Goal: Task Accomplishment & Management: Use online tool/utility

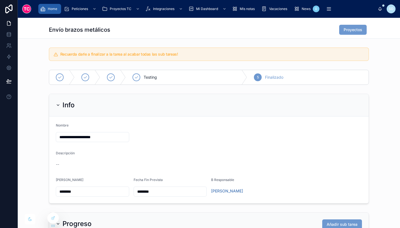
click at [53, 6] on div "Home" at bounding box center [49, 8] width 19 height 9
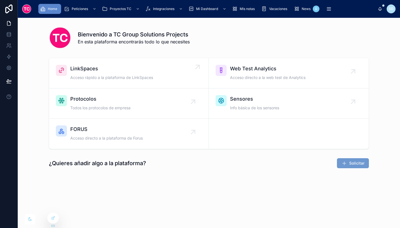
click at [123, 75] on div "LinkSpaces Acceso rápido a la plataforma de LinkSpaces" at bounding box center [111, 73] width 83 height 17
click at [8, 34] on icon at bounding box center [9, 35] width 6 height 6
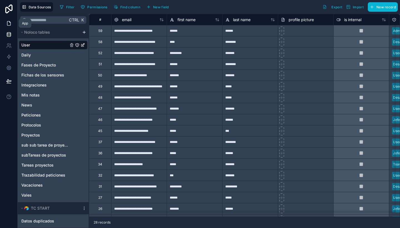
click at [10, 24] on icon at bounding box center [9, 24] width 6 height 6
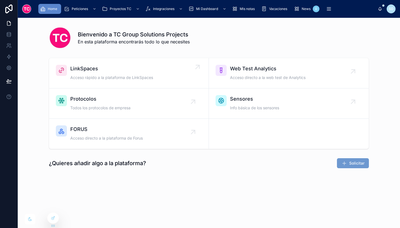
click at [137, 76] on span "Acceso rápido a la plataforma de LinkSpaces" at bounding box center [111, 78] width 83 height 6
click at [9, 33] on icon at bounding box center [9, 33] width 4 height 1
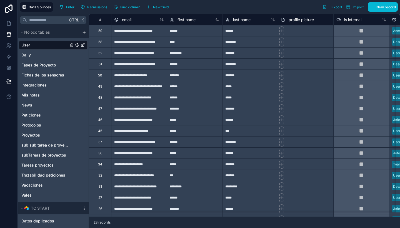
click at [85, 208] on icon "scrollable content" at bounding box center [84, 208] width 4 height 4
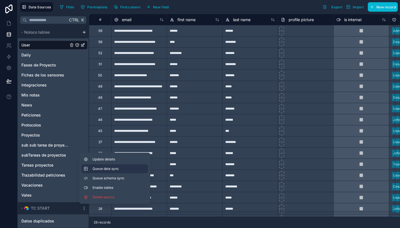
click at [115, 170] on span "Queue data sync" at bounding box center [113, 169] width 40 height 4
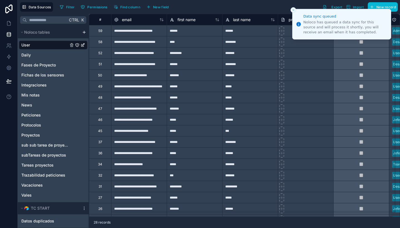
click at [293, 10] on icon "Close toast" at bounding box center [293, 9] width 3 height 3
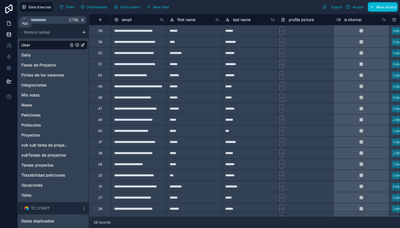
click at [8, 18] on link at bounding box center [9, 23] width 18 height 11
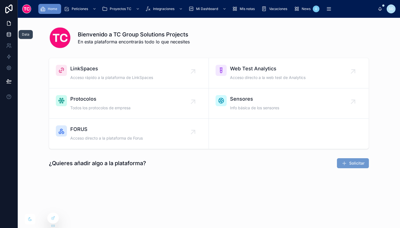
click at [9, 31] on link at bounding box center [9, 34] width 18 height 11
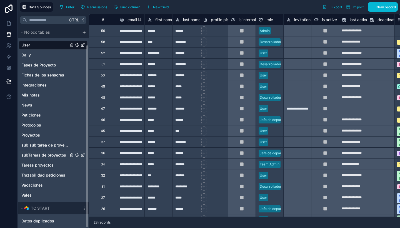
scroll to position [20, 0]
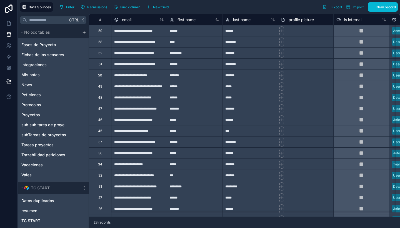
click at [84, 190] on icon "scrollable content" at bounding box center [84, 188] width 4 height 4
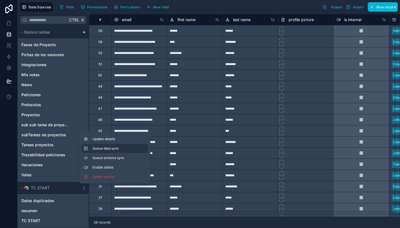
click at [117, 149] on span "Queue data sync" at bounding box center [113, 148] width 40 height 4
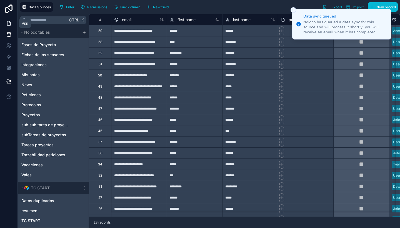
click at [9, 23] on icon at bounding box center [9, 24] width 6 height 6
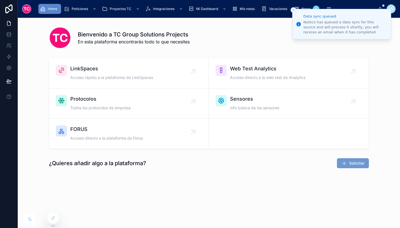
click at [293, 10] on icon "Close toast" at bounding box center [293, 9] width 3 height 3
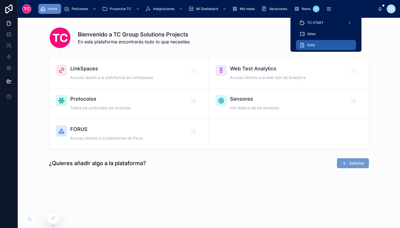
click at [321, 46] on div "Daily" at bounding box center [326, 45] width 53 height 9
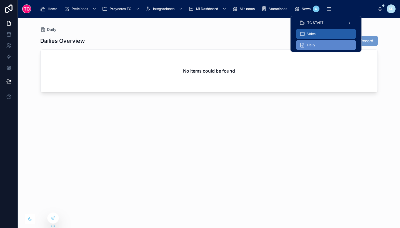
click at [327, 34] on div "Vales" at bounding box center [326, 33] width 53 height 9
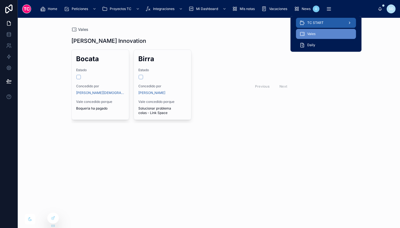
click at [328, 21] on div "TC START" at bounding box center [326, 22] width 53 height 9
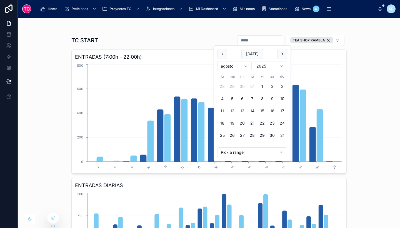
click at [255, 43] on input "text" at bounding box center [261, 40] width 46 height 8
click at [224, 121] on button "18" at bounding box center [222, 123] width 10 height 10
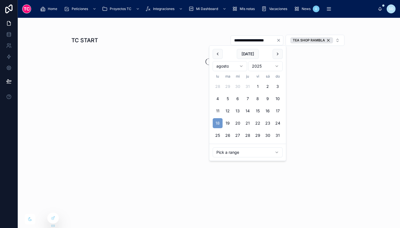
click at [275, 136] on button "31" at bounding box center [278, 135] width 10 height 10
type input "**********"
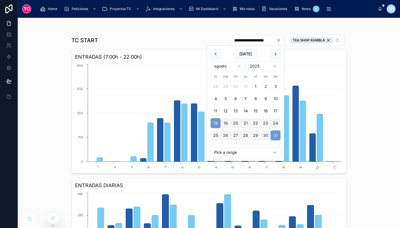
click at [370, 124] on div "**********" at bounding box center [209, 123] width 383 height 210
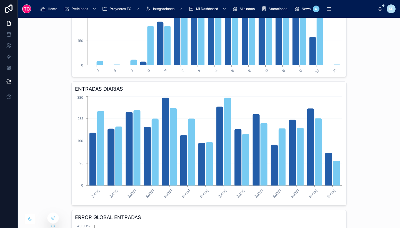
scroll to position [97, 0]
click at [55, 217] on div at bounding box center [53, 218] width 11 height 11
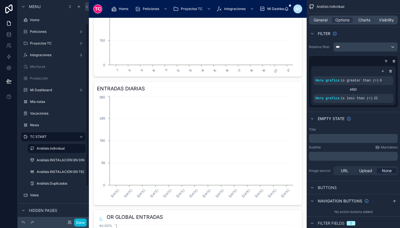
scroll to position [32, 0]
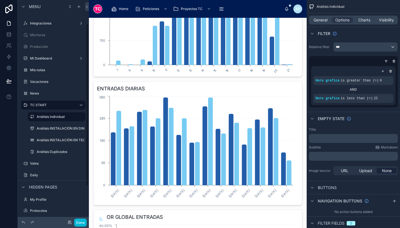
click at [203, 159] on div at bounding box center [198, 136] width 218 height 430
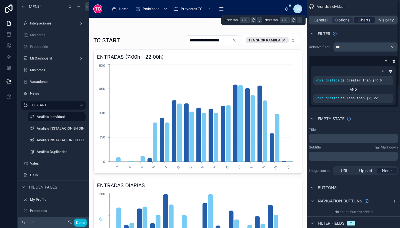
click at [357, 21] on div "Charts" at bounding box center [364, 20] width 21 height 6
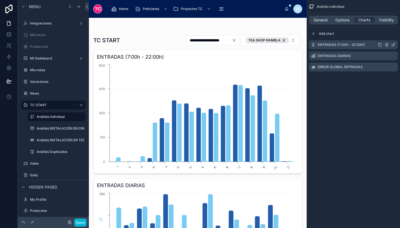
click at [394, 45] on icon "scrollable content" at bounding box center [393, 45] width 4 height 4
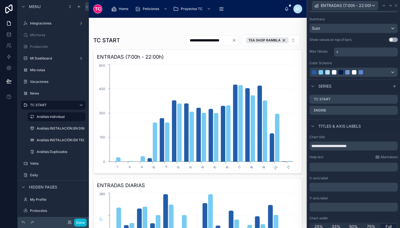
scroll to position [70, 0]
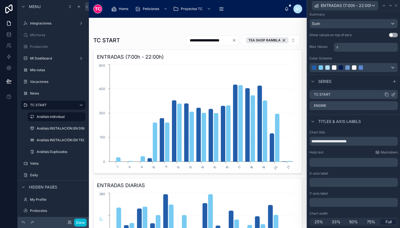
click at [393, 93] on icon at bounding box center [394, 94] width 2 height 2
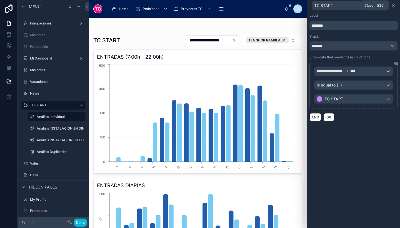
click at [394, 6] on icon at bounding box center [393, 5] width 4 height 4
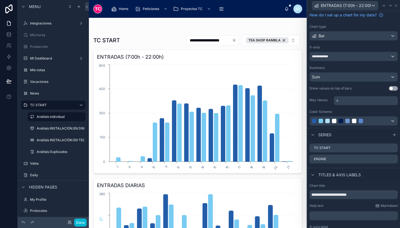
scroll to position [17, 0]
click at [389, 90] on button "Use setting" at bounding box center [393, 88] width 9 height 4
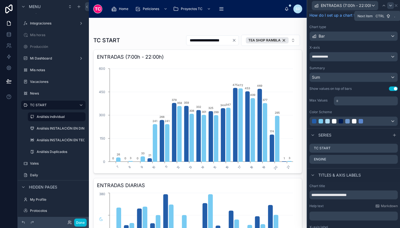
click at [391, 5] on icon at bounding box center [391, 5] width 4 height 4
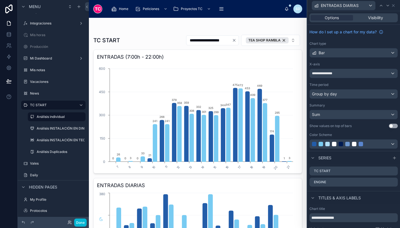
click at [389, 125] on button "Use setting" at bounding box center [393, 126] width 9 height 4
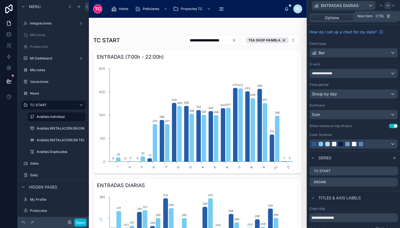
click at [389, 6] on icon at bounding box center [388, 5] width 4 height 4
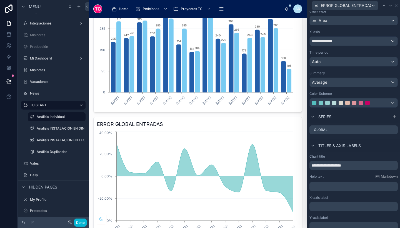
scroll to position [0, 0]
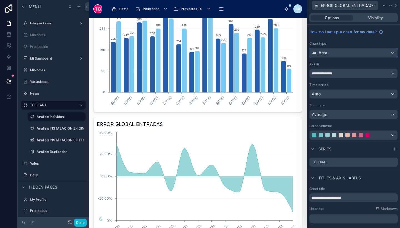
click at [342, 55] on div "Area" at bounding box center [354, 52] width 88 height 9
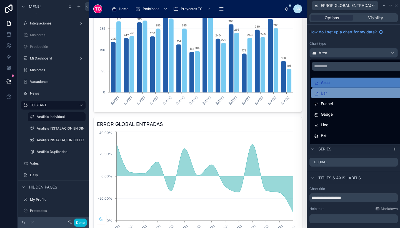
click at [328, 96] on div "Bar" at bounding box center [358, 93] width 88 height 7
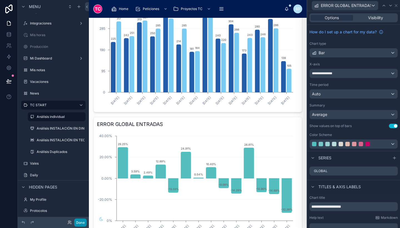
click at [80, 222] on button "Done" at bounding box center [80, 223] width 13 height 8
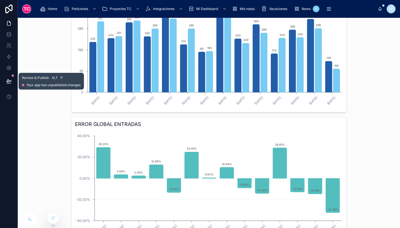
click at [9, 82] on icon at bounding box center [9, 81] width 6 height 6
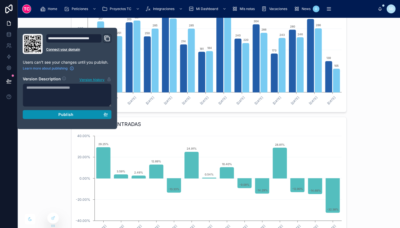
click at [63, 113] on span "Publish" at bounding box center [65, 114] width 15 height 5
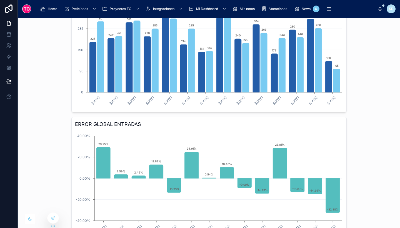
click at [360, 131] on div "**********" at bounding box center [209, 123] width 383 height 210
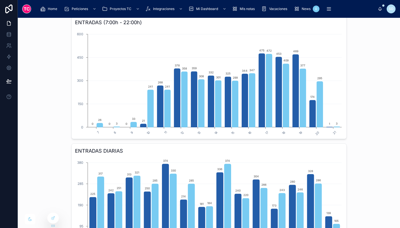
scroll to position [33, 0]
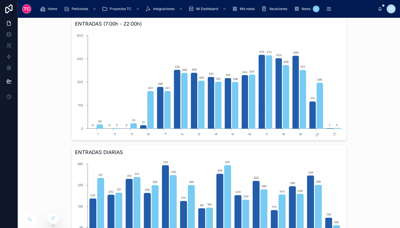
click at [368, 62] on div "**********" at bounding box center [209, 123] width 383 height 210
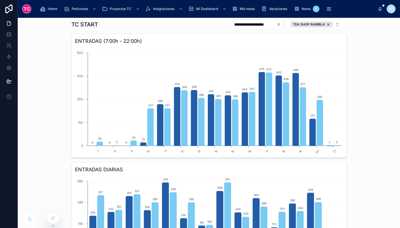
scroll to position [15, 0]
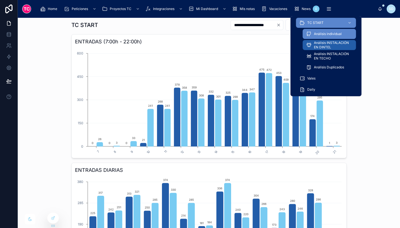
click at [322, 47] on span "Análisis INSTALACIÓN EN DINTEL" at bounding box center [332, 45] width 37 height 9
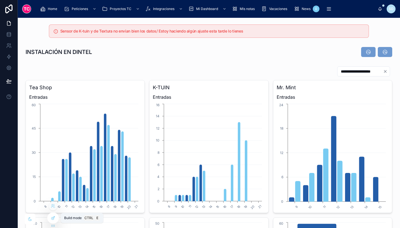
click at [51, 222] on div at bounding box center [53, 218] width 11 height 11
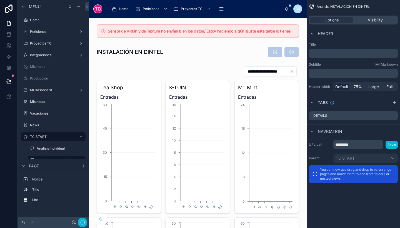
click at [265, 37] on div at bounding box center [197, 31] width 209 height 18
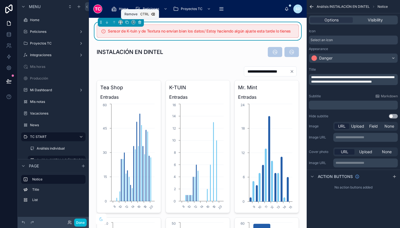
click at [140, 23] on icon at bounding box center [140, 22] width 0 height 1
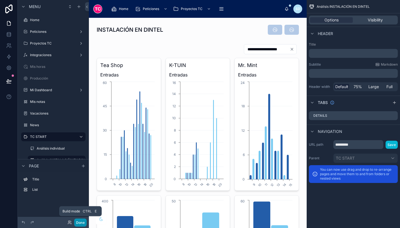
click at [80, 222] on button "Done" at bounding box center [80, 223] width 13 height 8
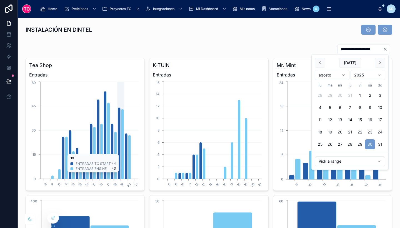
click at [348, 51] on input "**********" at bounding box center [361, 49] width 46 height 8
click at [321, 130] on button "18" at bounding box center [320, 132] width 10 height 10
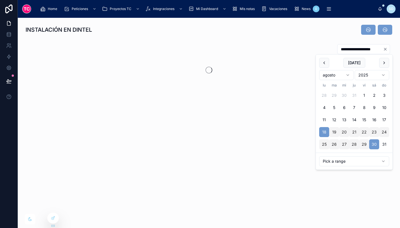
click at [380, 145] on button "31" at bounding box center [384, 144] width 10 height 10
type input "**********"
click at [311, 36] on div "INSTALACIÓN EN DINTEL" at bounding box center [209, 29] width 374 height 15
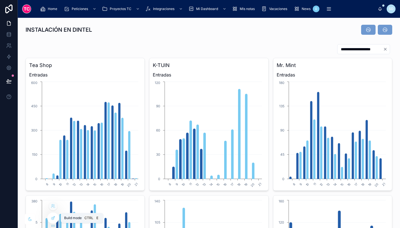
click at [52, 218] on icon at bounding box center [53, 218] width 4 height 4
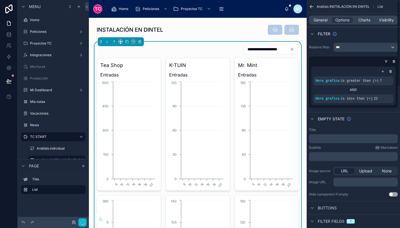
click at [363, 20] on span "Charts" at bounding box center [365, 20] width 12 height 6
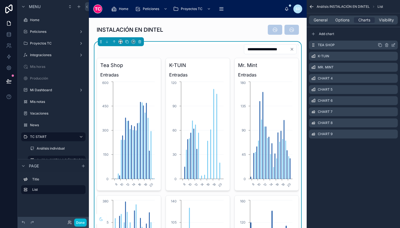
click at [394, 44] on icon "scrollable content" at bounding box center [393, 45] width 4 height 4
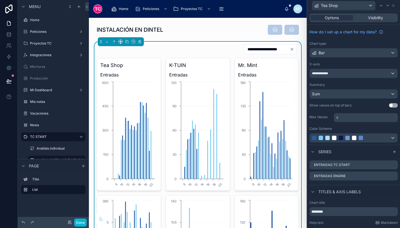
click at [389, 106] on button "Use setting" at bounding box center [393, 105] width 9 height 4
click at [387, 6] on icon at bounding box center [388, 5] width 4 height 4
click at [391, 106] on button "Use setting" at bounding box center [393, 105] width 9 height 4
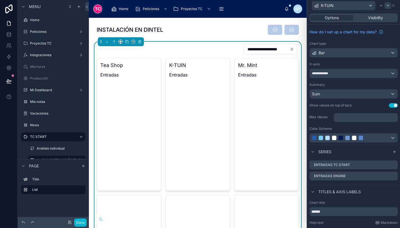
click at [389, 6] on icon at bounding box center [388, 5] width 4 height 4
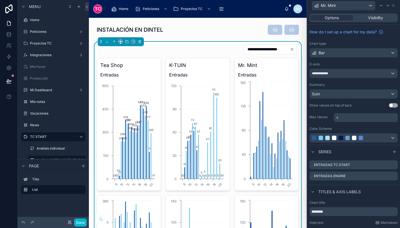
click at [389, 103] on button "Use setting" at bounding box center [393, 105] width 9 height 4
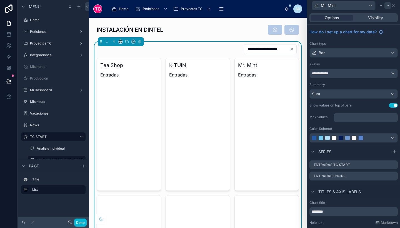
click at [387, 6] on icon at bounding box center [388, 5] width 4 height 4
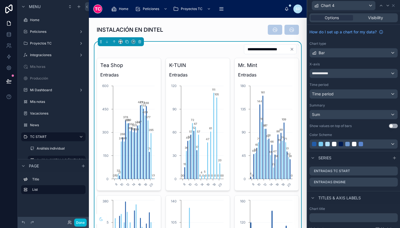
click at [389, 123] on div "**********" at bounding box center [353, 88] width 93 height 126
click at [392, 126] on button "Use setting" at bounding box center [393, 126] width 9 height 4
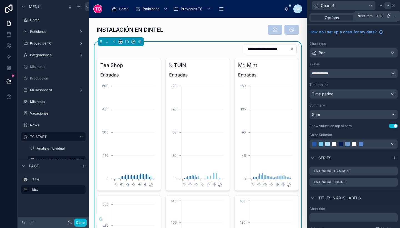
click at [388, 5] on icon at bounding box center [388, 5] width 4 height 4
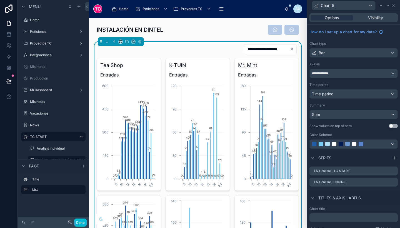
click at [391, 128] on button "Use setting" at bounding box center [393, 126] width 9 height 4
click at [387, 5] on icon at bounding box center [388, 5] width 4 height 4
click at [389, 126] on button "Use setting" at bounding box center [393, 126] width 9 height 4
click at [387, 7] on icon at bounding box center [388, 5] width 4 height 4
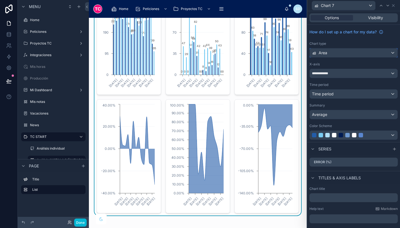
click at [355, 51] on div "Area" at bounding box center [354, 52] width 88 height 9
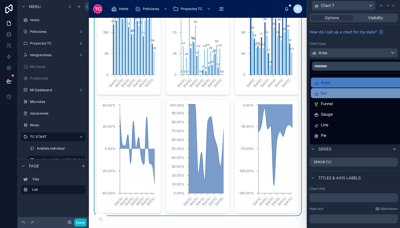
click at [343, 92] on div "Bar" at bounding box center [358, 93] width 88 height 7
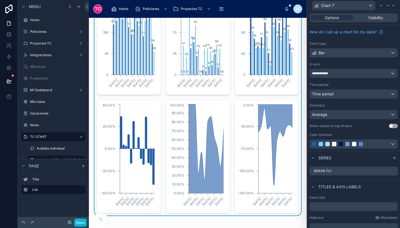
click at [390, 126] on button "Use setting" at bounding box center [393, 126] width 9 height 4
click at [358, 141] on div at bounding box center [354, 144] width 88 height 9
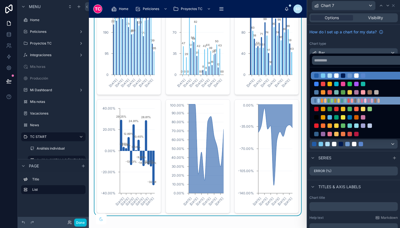
click at [345, 101] on div at bounding box center [345, 100] width 2 height 4
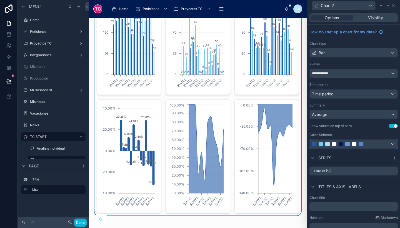
click at [346, 147] on div at bounding box center [354, 144] width 88 height 9
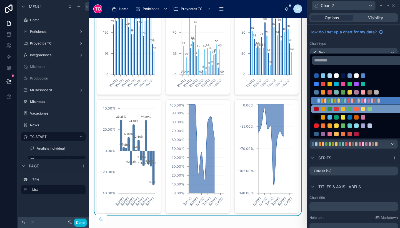
click at [343, 111] on div at bounding box center [343, 109] width 4 height 4
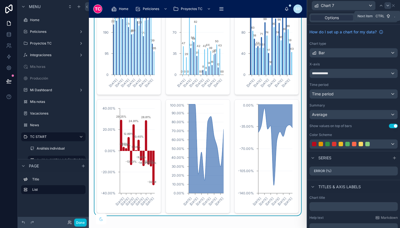
click at [387, 6] on icon at bounding box center [388, 5] width 4 height 4
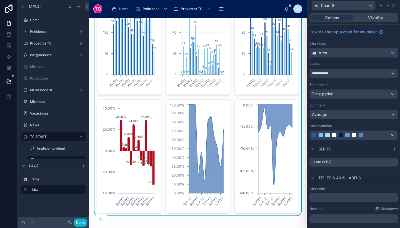
click at [366, 52] on div "Area" at bounding box center [354, 52] width 88 height 9
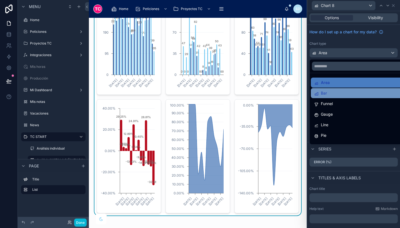
click at [350, 95] on div "Bar" at bounding box center [358, 93] width 88 height 7
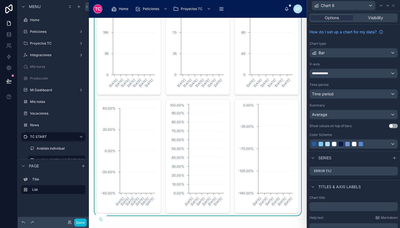
click at [389, 126] on button "Use setting" at bounding box center [393, 126] width 9 height 4
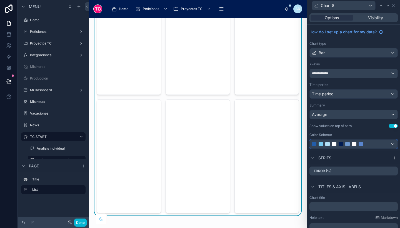
click at [350, 142] on div at bounding box center [354, 144] width 88 height 9
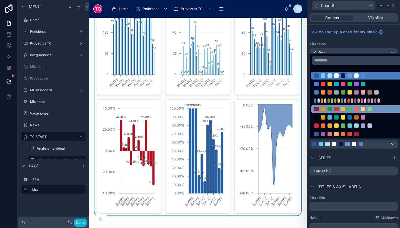
click at [347, 108] on div at bounding box center [349, 109] width 71 height 4
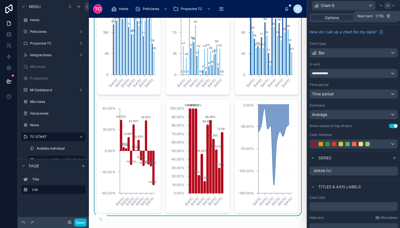
click at [388, 4] on icon at bounding box center [388, 5] width 4 height 4
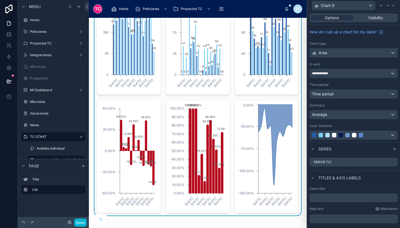
click at [356, 56] on div "Area" at bounding box center [354, 52] width 88 height 9
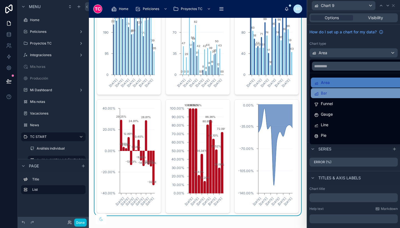
click at [344, 91] on div "Bar" at bounding box center [358, 93] width 88 height 7
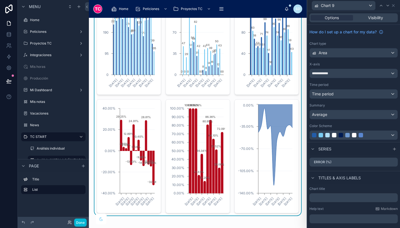
click at [364, 128] on div "Color Scheme" at bounding box center [354, 126] width 88 height 4
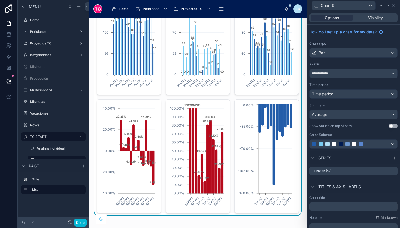
click at [389, 127] on button "Use setting" at bounding box center [393, 126] width 9 height 4
click at [369, 145] on div at bounding box center [347, 144] width 71 height 4
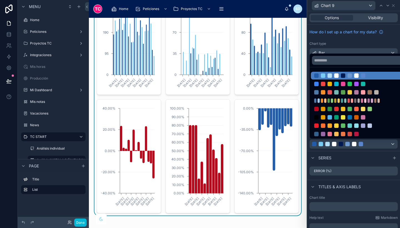
click at [369, 145] on div at bounding box center [353, 114] width 93 height 228
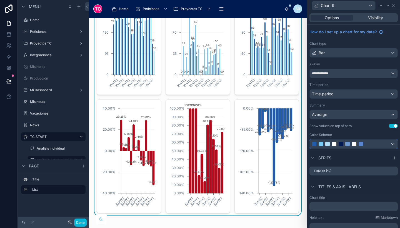
click at [369, 145] on div at bounding box center [347, 144] width 71 height 4
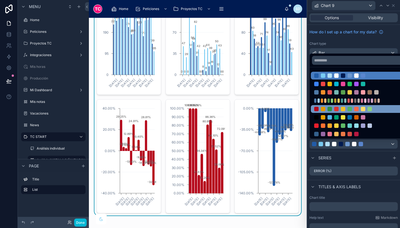
click at [361, 109] on div at bounding box center [349, 109] width 71 height 4
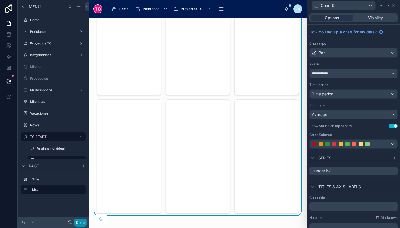
click at [81, 222] on button "Done" at bounding box center [80, 223] width 13 height 8
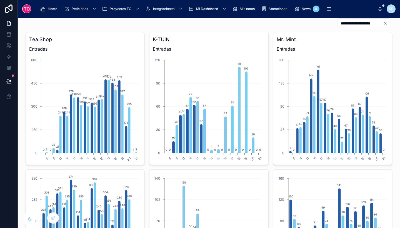
scroll to position [25, 0]
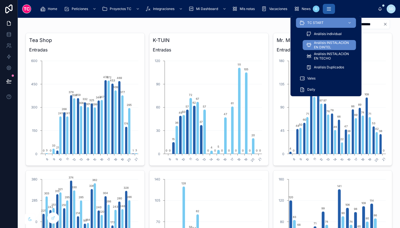
click at [331, 7] on icon "scrollable content" at bounding box center [329, 9] width 6 height 6
click at [330, 32] on span "Análisis individual" at bounding box center [328, 34] width 28 height 4
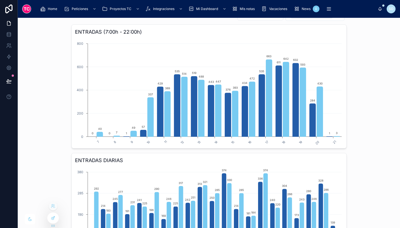
click at [57, 215] on div at bounding box center [53, 218] width 11 height 11
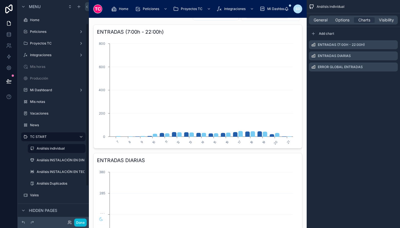
scroll to position [32, 0]
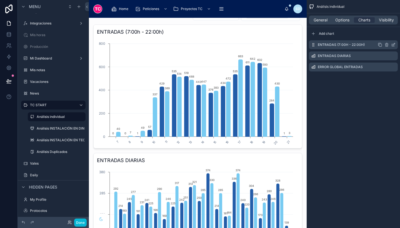
click at [394, 44] on icon "scrollable content" at bounding box center [393, 45] width 4 height 4
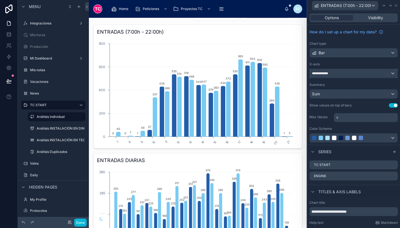
click at [349, 75] on div "**********" at bounding box center [354, 73] width 88 height 9
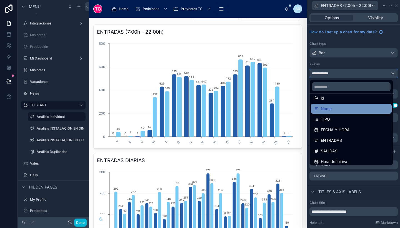
scroll to position [16, 0]
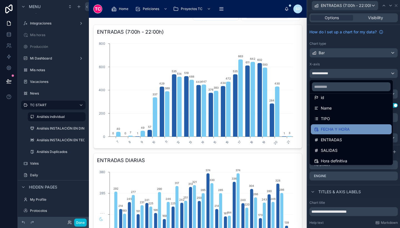
click at [349, 130] on span "FECHA Y HORA" at bounding box center [335, 129] width 29 height 7
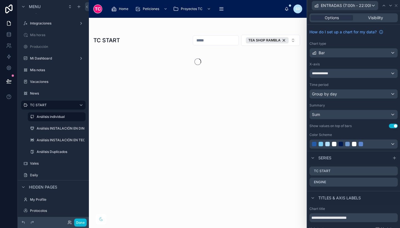
scroll to position [0, 0]
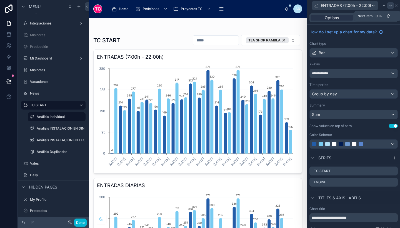
click at [390, 7] on icon at bounding box center [391, 5] width 4 height 4
click at [351, 72] on div "**********" at bounding box center [354, 73] width 88 height 9
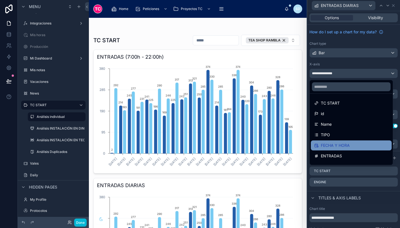
click at [346, 147] on span "FECHA Y HORA" at bounding box center [335, 145] width 29 height 7
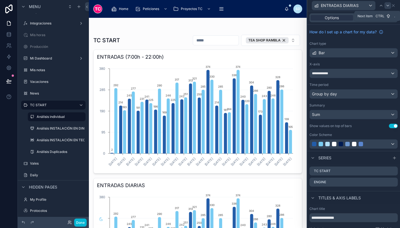
click at [386, 8] on div at bounding box center [388, 5] width 7 height 7
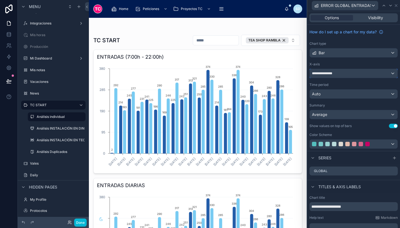
click at [341, 75] on div "**********" at bounding box center [354, 73] width 88 height 9
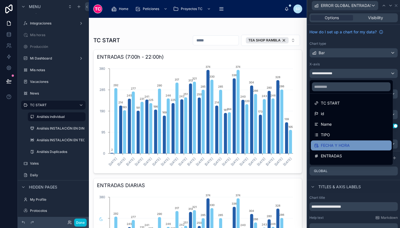
click at [332, 147] on span "FECHA Y HORA" at bounding box center [335, 145] width 29 height 7
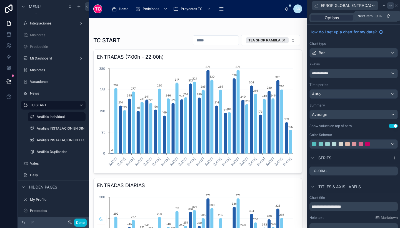
click at [392, 4] on icon at bounding box center [391, 5] width 4 height 4
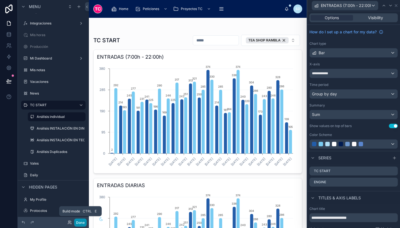
click at [77, 223] on button "Done" at bounding box center [80, 223] width 13 height 8
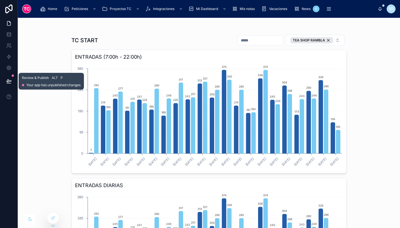
click at [9, 83] on icon at bounding box center [9, 81] width 6 height 6
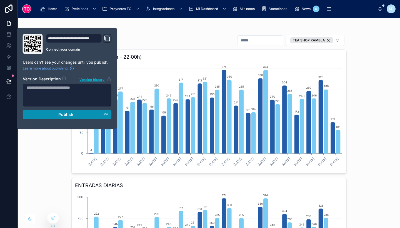
click at [63, 115] on span "Publish" at bounding box center [65, 114] width 15 height 5
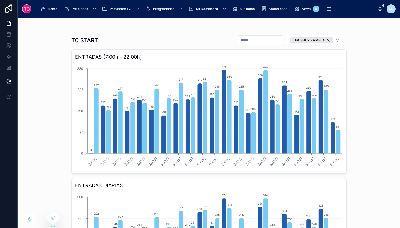
click at [369, 105] on div "TC START TEA SHOP RAMBLA ENTRADAS (7:00h - 22:00h) [DATE] [DATE] [DATE] [DATE] …" at bounding box center [209, 123] width 383 height 210
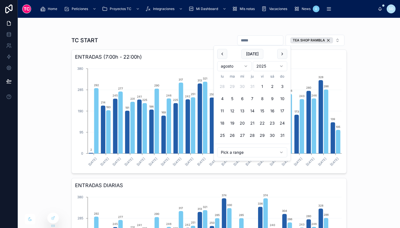
click at [264, 41] on input "text" at bounding box center [261, 40] width 46 height 8
click at [222, 122] on button "18" at bounding box center [222, 123] width 10 height 10
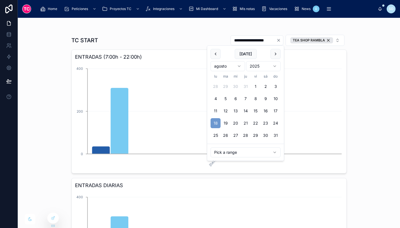
click at [273, 135] on button "31" at bounding box center [276, 135] width 10 height 10
type input "**********"
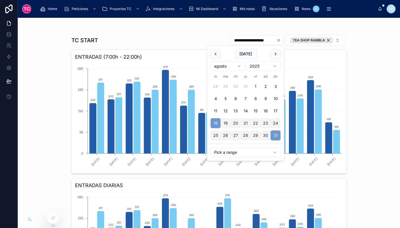
click at [358, 106] on div "**********" at bounding box center [209, 123] width 383 height 210
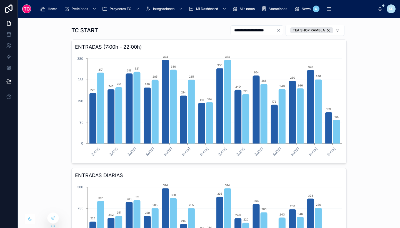
scroll to position [10, 0]
click at [54, 221] on div at bounding box center [53, 218] width 11 height 11
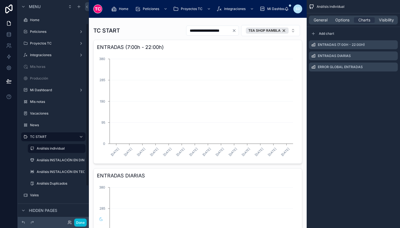
scroll to position [32, 0]
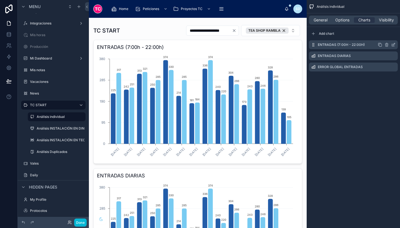
click at [394, 45] on icon "scrollable content" at bounding box center [393, 45] width 4 height 4
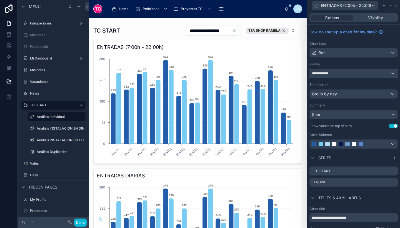
click at [353, 72] on div "**********" at bounding box center [354, 73] width 88 height 9
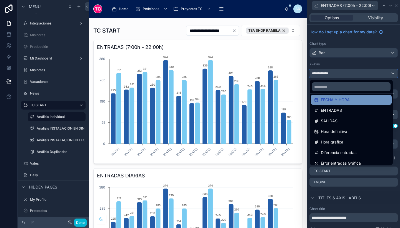
scroll to position [46, 0]
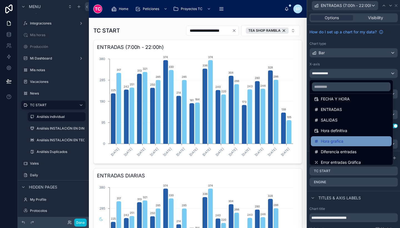
click at [349, 140] on div "Hora grafica" at bounding box center [351, 141] width 74 height 7
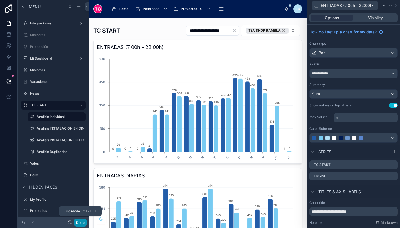
click at [82, 221] on button "Done" at bounding box center [80, 223] width 13 height 8
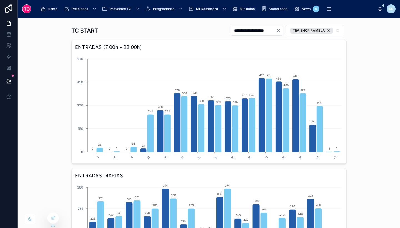
click at [349, 111] on div "**********" at bounding box center [209, 123] width 383 height 210
click at [50, 219] on div at bounding box center [53, 218] width 11 height 11
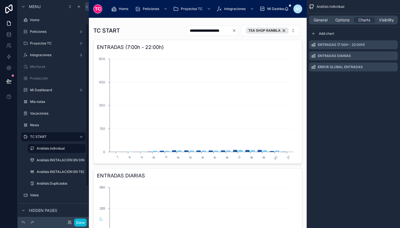
scroll to position [32, 0]
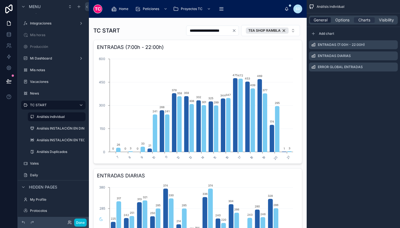
click at [321, 19] on span "General" at bounding box center [321, 20] width 14 height 6
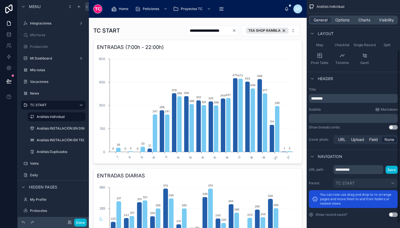
scroll to position [0, 0]
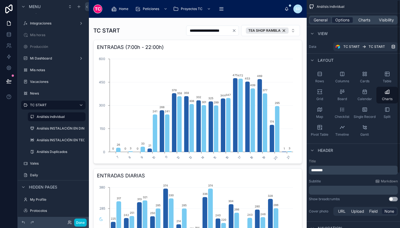
click at [341, 19] on span "Options" at bounding box center [343, 20] width 14 height 6
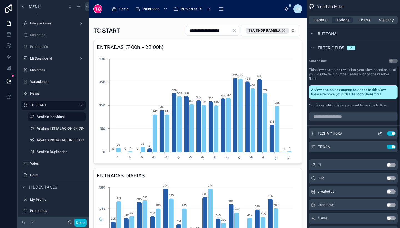
scroll to position [177, 0]
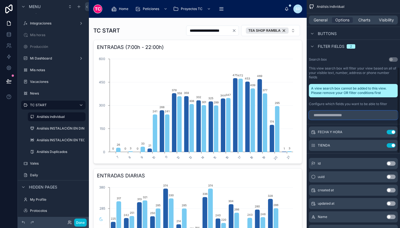
click at [333, 115] on input "scrollable content" at bounding box center [353, 115] width 89 height 9
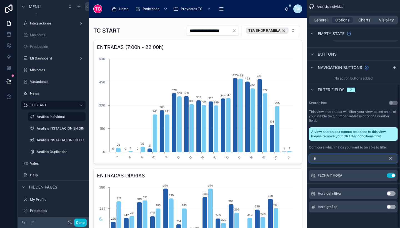
scroll to position [133, 0]
type input "***"
click at [388, 206] on button "Use setting" at bounding box center [391, 207] width 9 height 4
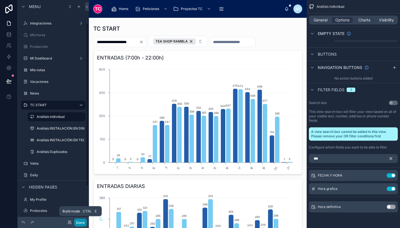
click at [80, 219] on button "Done" at bounding box center [80, 223] width 13 height 8
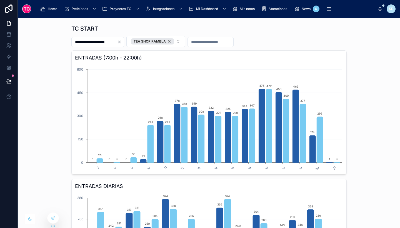
click at [210, 41] on input "number" at bounding box center [211, 42] width 46 height 8
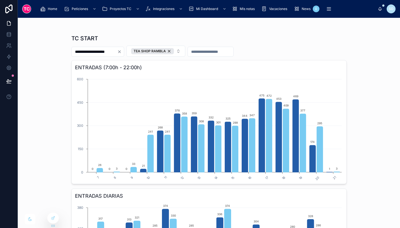
scroll to position [10, 0]
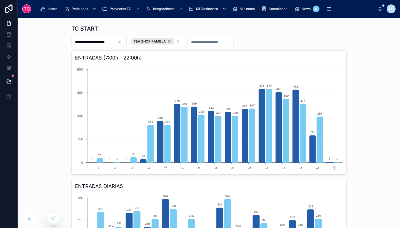
type input "*"
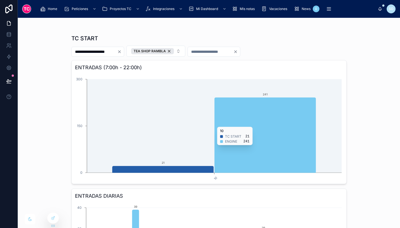
type input "*"
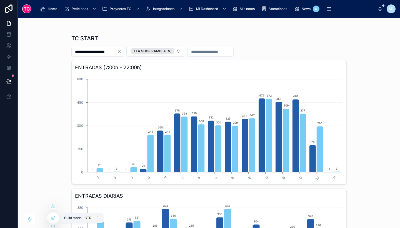
click at [53, 219] on icon at bounding box center [53, 218] width 4 height 4
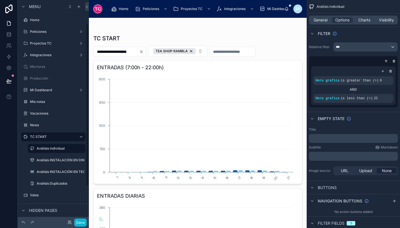
scroll to position [32, 0]
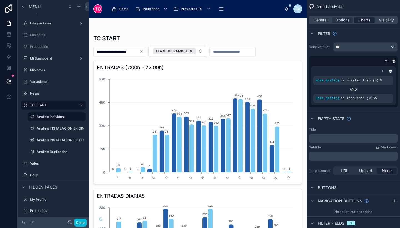
click at [363, 21] on span "Charts" at bounding box center [365, 20] width 12 height 6
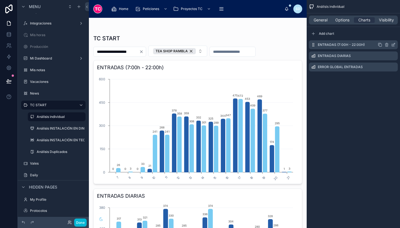
click at [393, 44] on icon "scrollable content" at bounding box center [394, 44] width 2 height 2
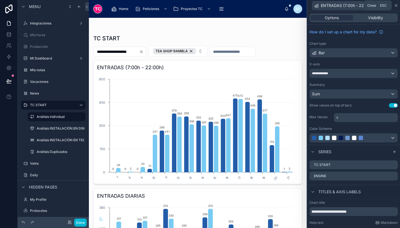
click at [397, 5] on icon at bounding box center [396, 5] width 2 height 2
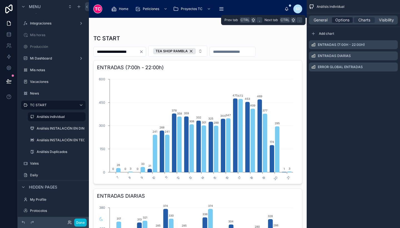
click at [347, 19] on span "Options" at bounding box center [343, 20] width 14 height 6
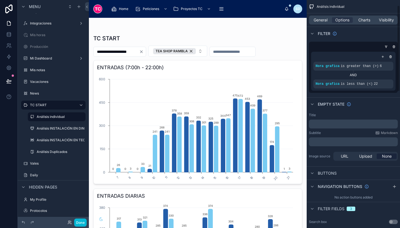
scroll to position [15, 0]
click at [371, 65] on span "is greater than (>)" at bounding box center [360, 66] width 38 height 4
click at [379, 61] on icon "scrollable content" at bounding box center [379, 61] width 3 height 3
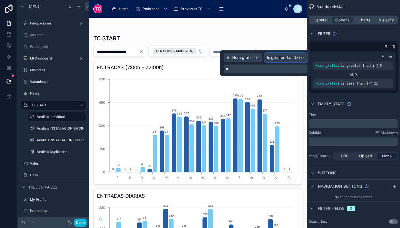
click at [290, 58] on span "Is greater than (>)" at bounding box center [283, 58] width 33 height 6
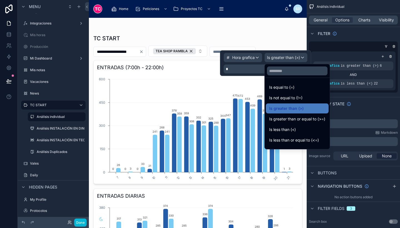
click at [237, 71] on div at bounding box center [265, 63] width 91 height 26
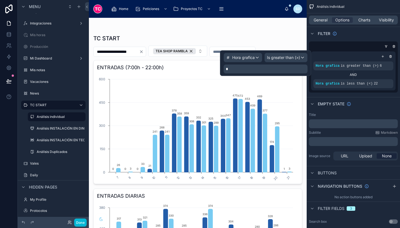
click at [237, 71] on p "*" at bounding box center [266, 69] width 81 height 6
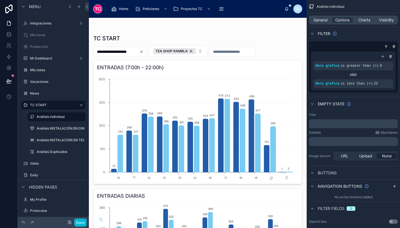
click at [357, 65] on span "is greater than (>)" at bounding box center [360, 66] width 38 height 4
click at [379, 61] on icon "scrollable content" at bounding box center [379, 61] width 3 height 3
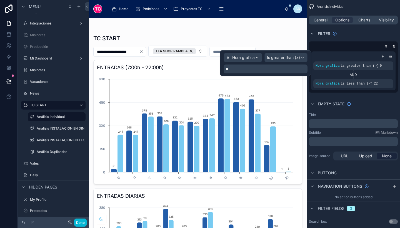
click at [249, 67] on p "*" at bounding box center [266, 69] width 81 height 6
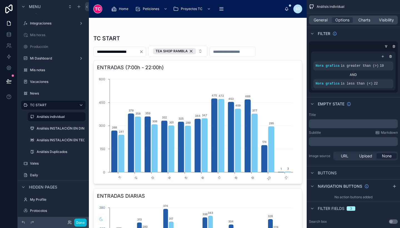
click at [246, 28] on div at bounding box center [197, 29] width 209 height 4
click at [380, 81] on icon "scrollable content" at bounding box center [380, 80] width 2 height 2
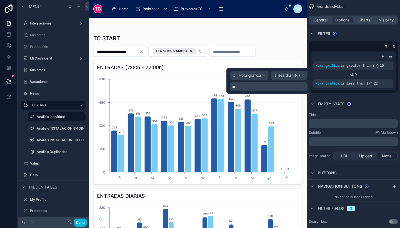
click at [268, 89] on p "**" at bounding box center [269, 87] width 74 height 6
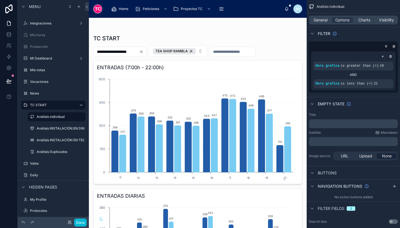
click at [261, 36] on div "TC START" at bounding box center [197, 38] width 209 height 8
click at [83, 223] on button "Done" at bounding box center [80, 223] width 13 height 8
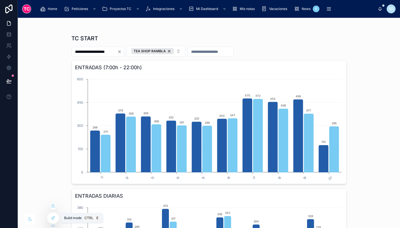
click at [51, 219] on icon at bounding box center [53, 218] width 4 height 4
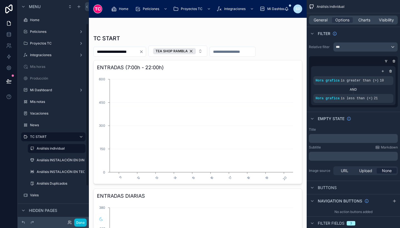
scroll to position [32, 0]
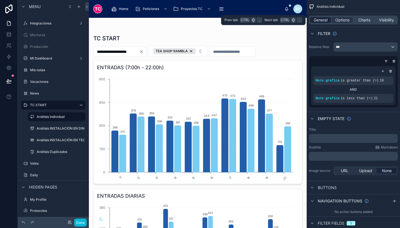
click at [325, 19] on span "General" at bounding box center [321, 20] width 14 height 6
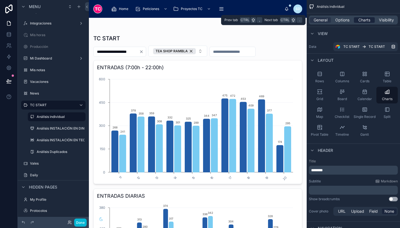
click at [369, 19] on span "Charts" at bounding box center [365, 20] width 12 height 6
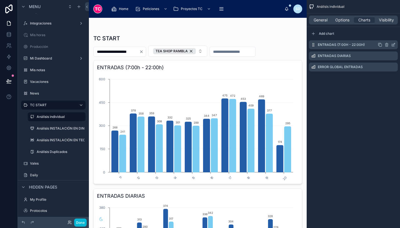
click at [393, 43] on icon "scrollable content" at bounding box center [393, 45] width 4 height 4
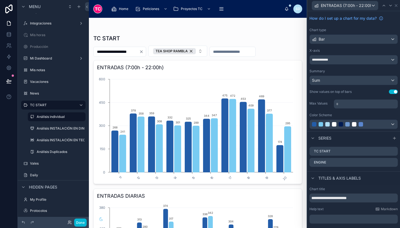
scroll to position [14, 0]
drag, startPoint x: 371, startPoint y: 200, endPoint x: 334, endPoint y: 193, distance: 38.1
click at [334, 193] on input "**********" at bounding box center [354, 197] width 88 height 9
type input "********"
click at [394, 7] on icon at bounding box center [393, 5] width 4 height 4
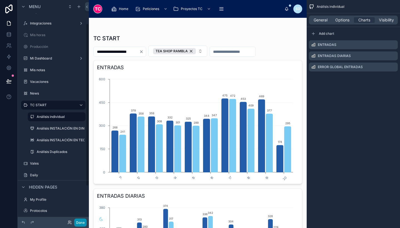
click at [82, 222] on button "Done" at bounding box center [80, 223] width 13 height 8
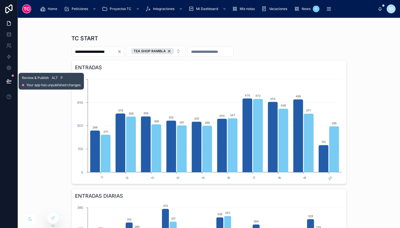
click at [8, 85] on button at bounding box center [9, 81] width 12 height 16
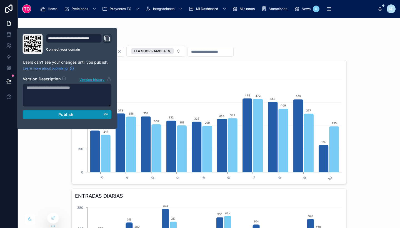
click at [58, 111] on button "Publish" at bounding box center [67, 114] width 89 height 9
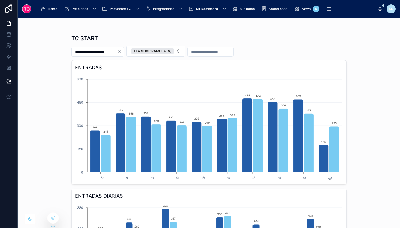
click at [354, 91] on div "**********" at bounding box center [209, 123] width 383 height 210
click at [51, 216] on icon at bounding box center [53, 218] width 4 height 4
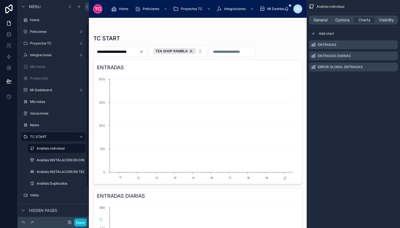
scroll to position [32, 0]
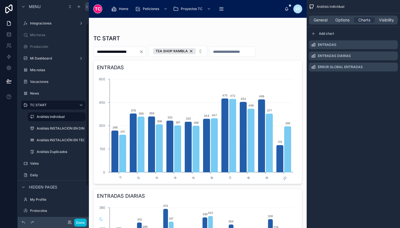
click at [393, 44] on icon "scrollable content" at bounding box center [393, 45] width 4 height 4
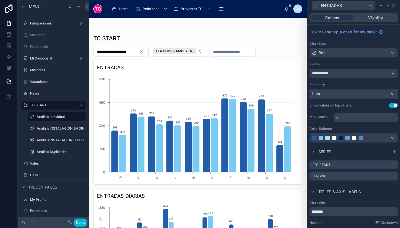
click at [345, 96] on div "Sum" at bounding box center [354, 94] width 88 height 9
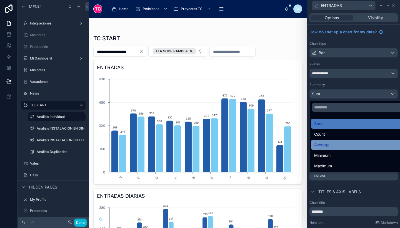
click at [329, 143] on span "Average" at bounding box center [321, 145] width 15 height 7
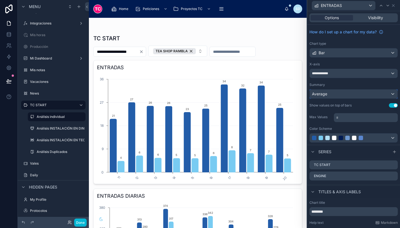
click at [345, 96] on div "Average" at bounding box center [354, 94] width 88 height 9
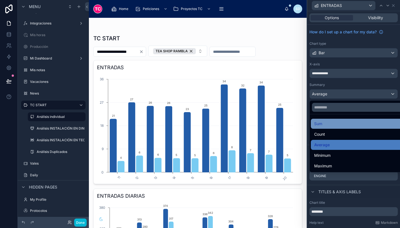
click at [332, 124] on div "Sum" at bounding box center [358, 123] width 88 height 7
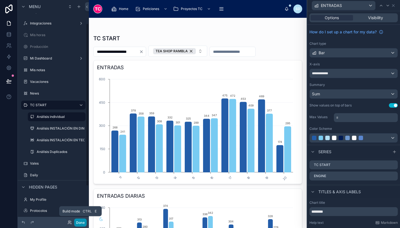
click at [79, 219] on button "Done" at bounding box center [80, 223] width 13 height 8
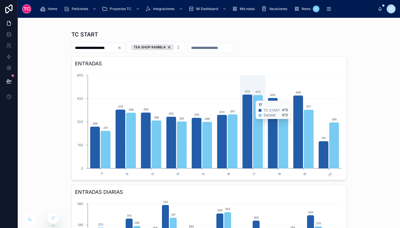
scroll to position [0, 0]
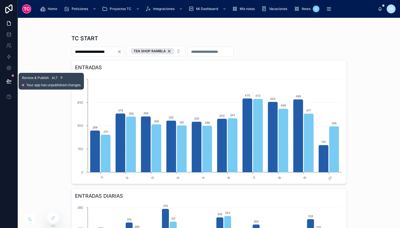
click at [10, 81] on icon at bounding box center [8, 81] width 5 height 3
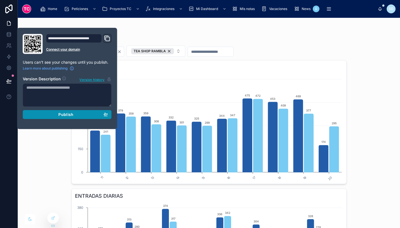
click at [54, 111] on button "Publish" at bounding box center [67, 114] width 89 height 9
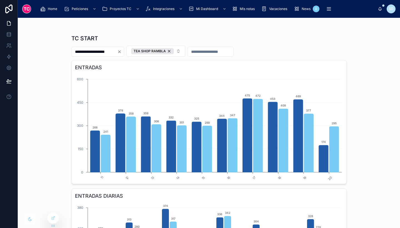
click at [273, 38] on div "TC START" at bounding box center [208, 38] width 275 height 8
click at [57, 218] on div at bounding box center [53, 218] width 11 height 11
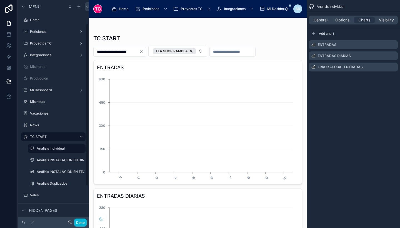
scroll to position [32, 0]
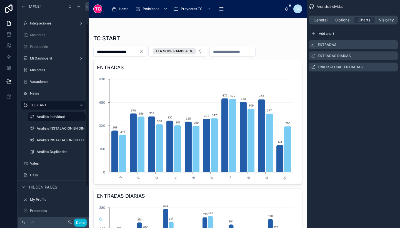
click at [394, 45] on icon "scrollable content" at bounding box center [394, 44] width 2 height 2
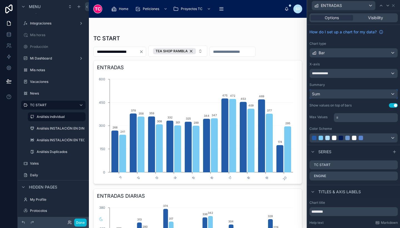
click at [342, 91] on div "Sum" at bounding box center [354, 94] width 88 height 9
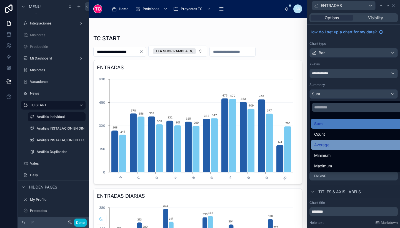
click at [339, 145] on div "Average" at bounding box center [358, 145] width 88 height 7
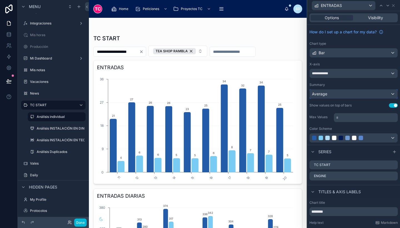
click at [332, 97] on div "Average" at bounding box center [354, 94] width 88 height 9
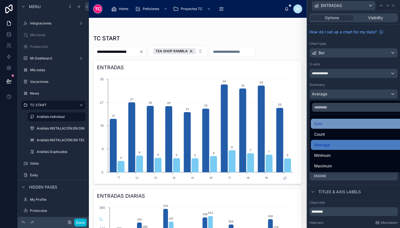
click at [326, 122] on div "Sum" at bounding box center [358, 123] width 88 height 7
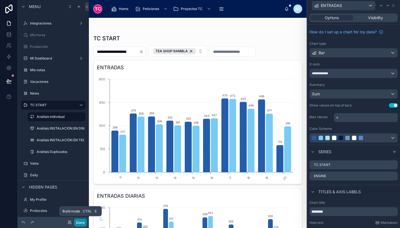
click at [81, 221] on button "Done" at bounding box center [80, 223] width 13 height 8
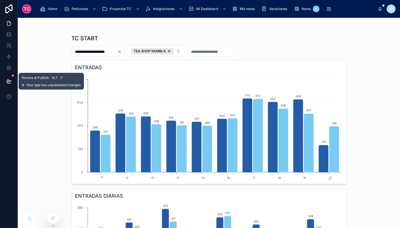
click at [8, 85] on button at bounding box center [9, 81] width 12 height 16
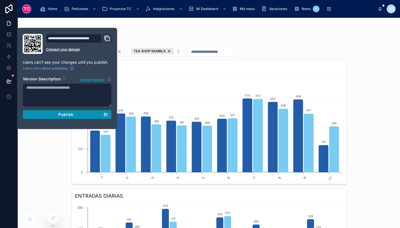
click at [110, 113] on button "Publish" at bounding box center [67, 114] width 89 height 9
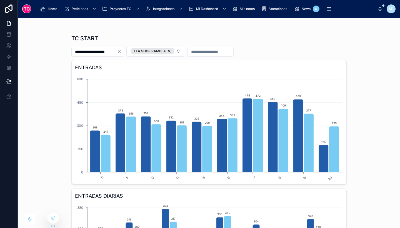
click at [351, 74] on div "**********" at bounding box center [209, 123] width 383 height 210
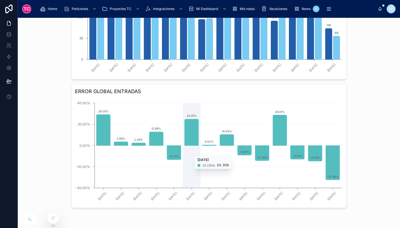
scroll to position [237, 0]
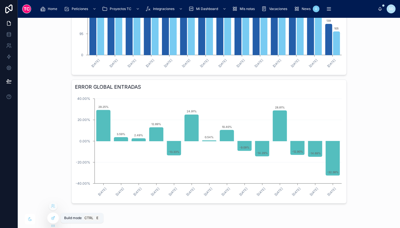
click at [55, 219] on div at bounding box center [53, 218] width 11 height 11
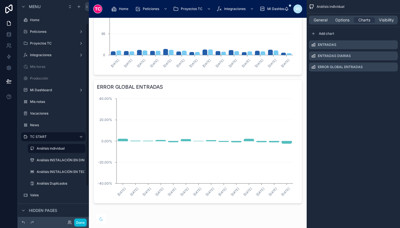
scroll to position [32, 0]
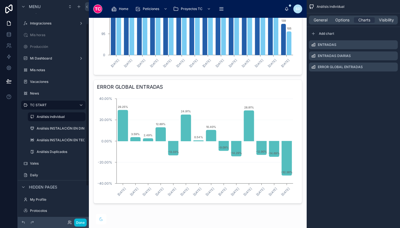
click at [222, 163] on div at bounding box center [198, 0] width 218 height 441
click at [393, 66] on icon "scrollable content" at bounding box center [393, 67] width 4 height 4
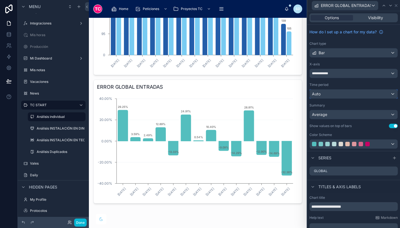
click at [342, 95] on div "Auto" at bounding box center [354, 94] width 88 height 9
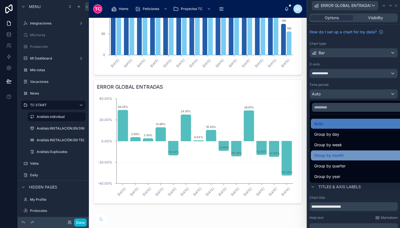
click at [343, 159] on div "Group by month" at bounding box center [358, 155] width 94 height 10
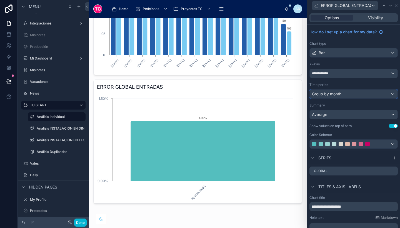
click at [350, 96] on div "Group by month" at bounding box center [354, 94] width 88 height 9
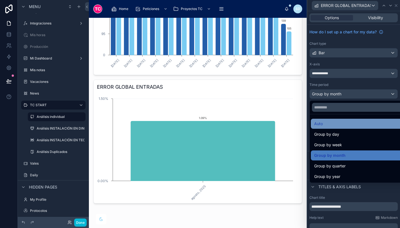
click at [336, 123] on div "Auto" at bounding box center [358, 123] width 88 height 7
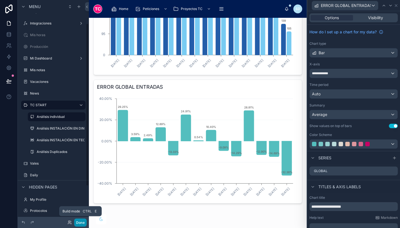
click at [83, 223] on button "Done" at bounding box center [80, 223] width 13 height 8
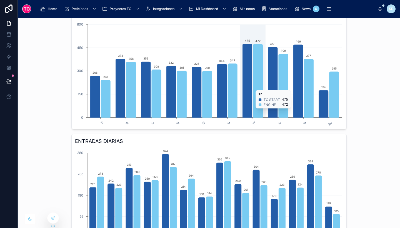
scroll to position [0, 0]
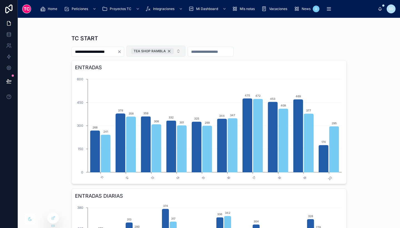
click at [174, 51] on div "TEA SHOP RAMBLA" at bounding box center [152, 51] width 43 height 6
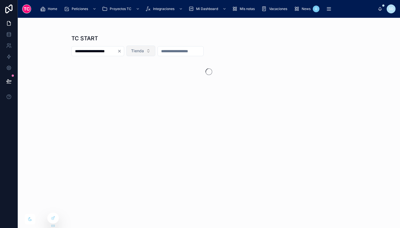
click at [144, 49] on span "Tienda" at bounding box center [137, 51] width 13 height 6
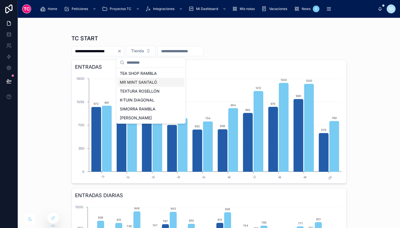
click at [139, 83] on div "MR MINT SANTALÓ" at bounding box center [151, 82] width 67 height 9
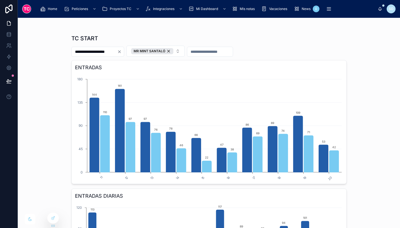
click at [59, 218] on div "**********" at bounding box center [209, 123] width 383 height 210
click at [56, 217] on div at bounding box center [53, 218] width 11 height 11
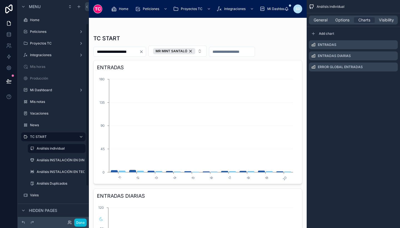
scroll to position [32, 0]
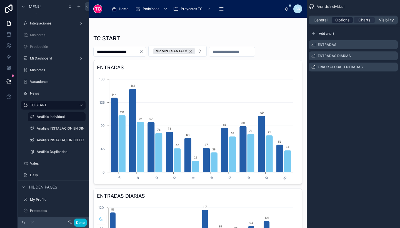
click at [347, 20] on span "Options" at bounding box center [343, 20] width 14 height 6
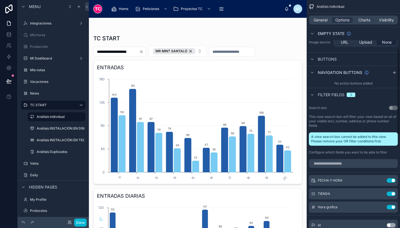
scroll to position [129, 0]
click at [391, 205] on button "Use setting" at bounding box center [391, 207] width 9 height 4
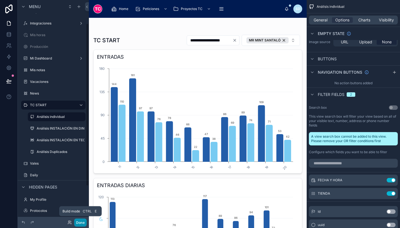
click at [78, 223] on button "Done" at bounding box center [80, 223] width 13 height 8
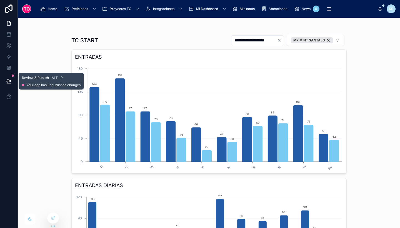
click at [6, 81] on icon at bounding box center [9, 81] width 6 height 6
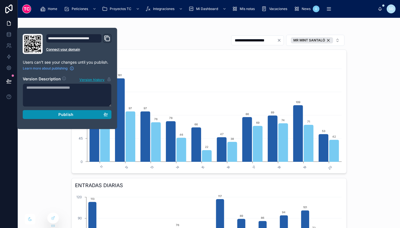
click at [62, 116] on span "Publish" at bounding box center [65, 114] width 15 height 5
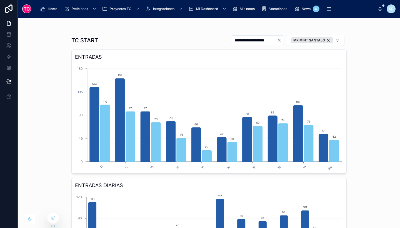
click at [377, 131] on div "**********" at bounding box center [209, 123] width 383 height 210
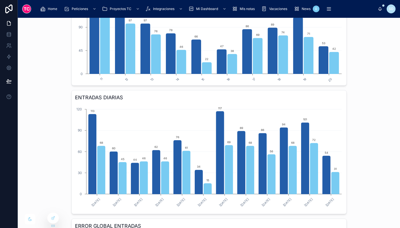
scroll to position [227, 0]
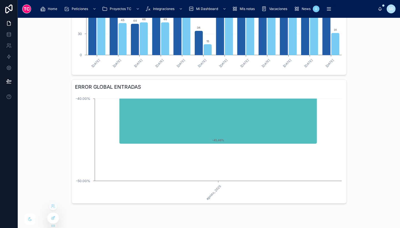
click at [53, 218] on icon at bounding box center [54, 217] width 2 height 2
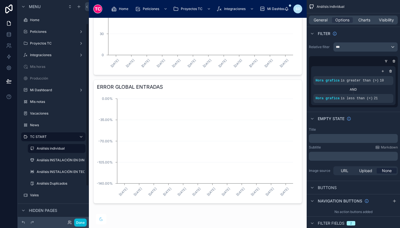
scroll to position [32, 0]
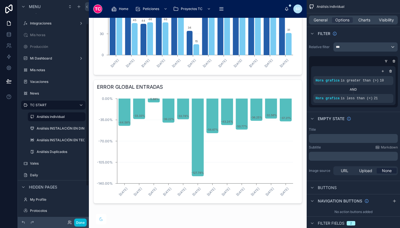
click at [223, 162] on div at bounding box center [198, 6] width 218 height 430
click at [319, 18] on span "General" at bounding box center [321, 20] width 14 height 6
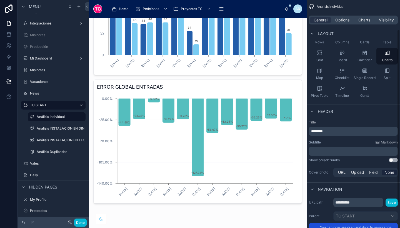
scroll to position [0, 0]
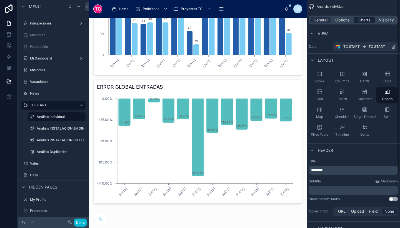
click at [363, 19] on span "Charts" at bounding box center [365, 20] width 12 height 6
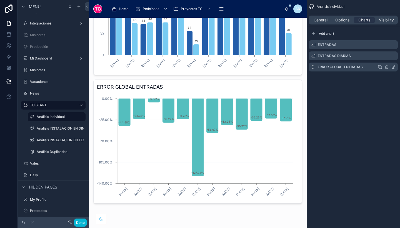
click at [393, 66] on icon "scrollable content" at bounding box center [393, 67] width 4 height 4
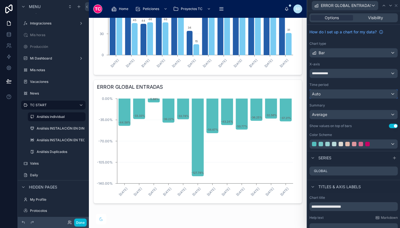
click at [341, 94] on div "Auto" at bounding box center [354, 94] width 88 height 9
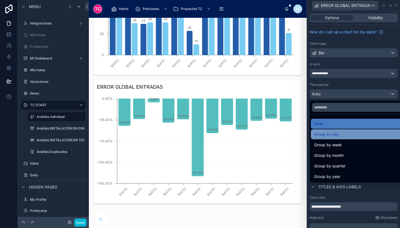
click at [339, 132] on span "Group by day" at bounding box center [326, 134] width 25 height 7
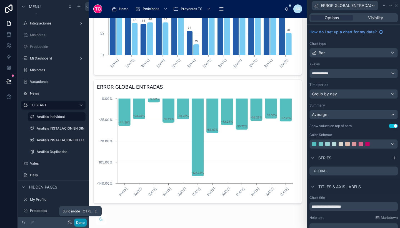
click at [77, 221] on button "Done" at bounding box center [80, 223] width 13 height 8
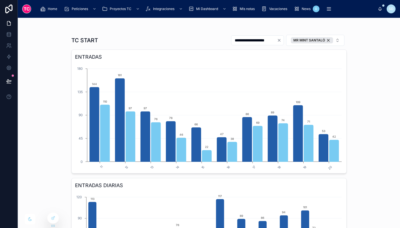
click at [383, 68] on div "**********" at bounding box center [209, 123] width 383 height 210
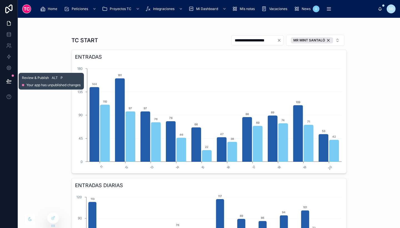
click at [9, 80] on icon at bounding box center [9, 81] width 6 height 6
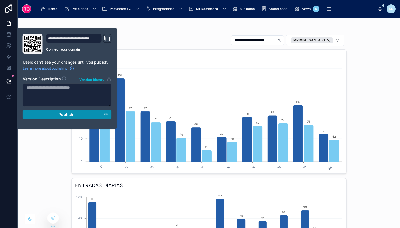
drag, startPoint x: 61, startPoint y: 117, endPoint x: 54, endPoint y: 113, distance: 7.7
click at [54, 113] on div "Publish" at bounding box center [67, 114] width 82 height 5
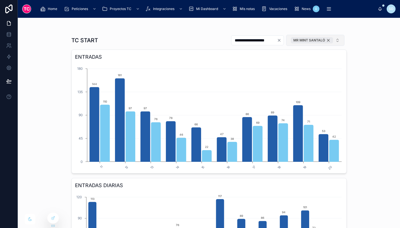
click at [326, 41] on div "MR MINT SANTALÓ" at bounding box center [312, 40] width 42 height 6
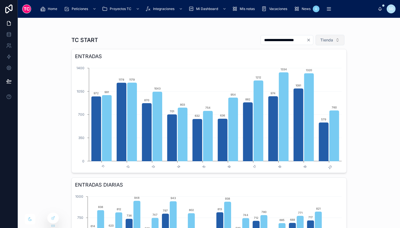
click at [325, 40] on span "Tienda" at bounding box center [327, 40] width 13 height 6
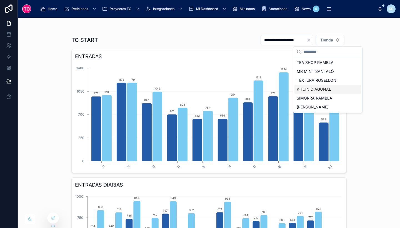
click at [315, 87] on div "K-TUIN DIAGONAL" at bounding box center [328, 89] width 67 height 9
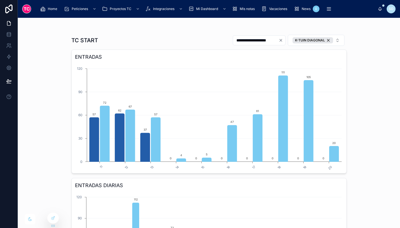
click at [371, 59] on div "**********" at bounding box center [209, 123] width 383 height 210
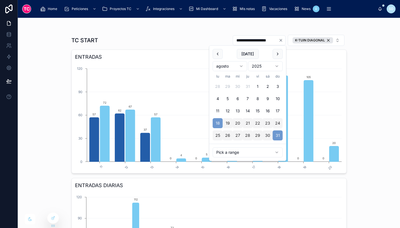
click at [269, 39] on input "**********" at bounding box center [256, 40] width 46 height 8
click at [371, 131] on div "**********" at bounding box center [209, 123] width 383 height 210
click at [263, 37] on input "**********" at bounding box center [256, 40] width 46 height 8
click at [247, 134] on button "28" at bounding box center [248, 135] width 10 height 10
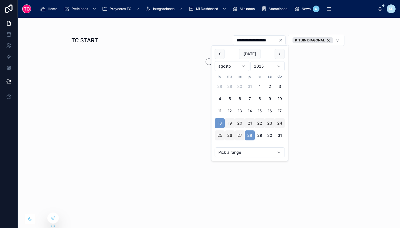
click at [275, 134] on button "31" at bounding box center [280, 135] width 10 height 10
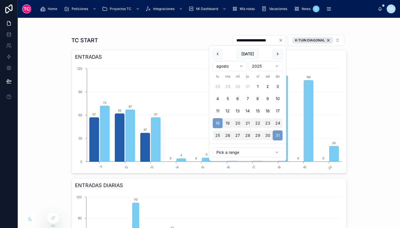
click at [250, 135] on button "28" at bounding box center [248, 135] width 10 height 10
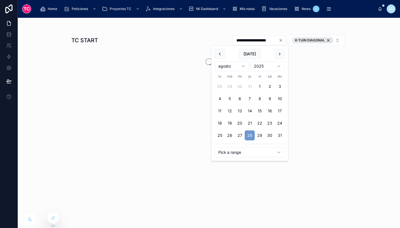
click at [278, 135] on button "31" at bounding box center [280, 135] width 10 height 10
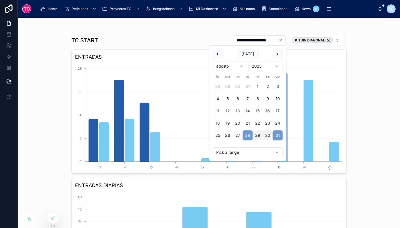
click at [256, 41] on input "**********" at bounding box center [256, 40] width 46 height 8
click at [217, 122] on button "18" at bounding box center [218, 123] width 10 height 10
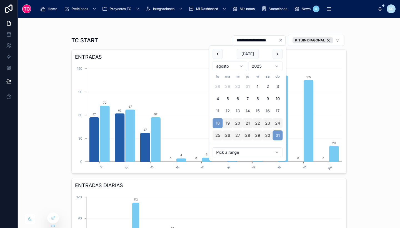
click at [359, 133] on div "**********" at bounding box center [209, 123] width 383 height 210
click at [246, 39] on input "**********" at bounding box center [256, 40] width 46 height 8
click at [246, 135] on button "28" at bounding box center [248, 135] width 10 height 10
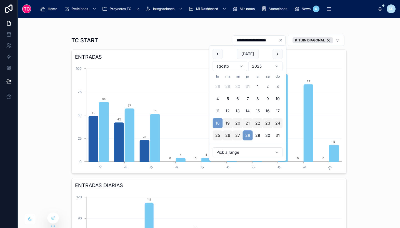
click at [278, 136] on button "31" at bounding box center [278, 135] width 10 height 10
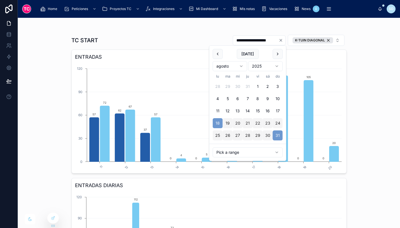
click at [249, 135] on button "28" at bounding box center [248, 135] width 10 height 10
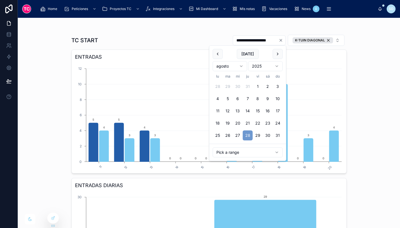
click at [278, 135] on button "31" at bounding box center [278, 135] width 10 height 10
type input "**********"
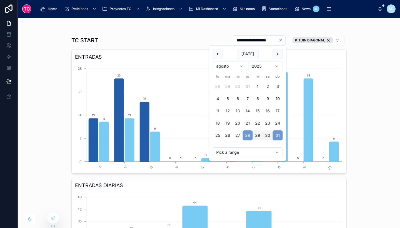
click at [364, 117] on div "**********" at bounding box center [209, 123] width 383 height 210
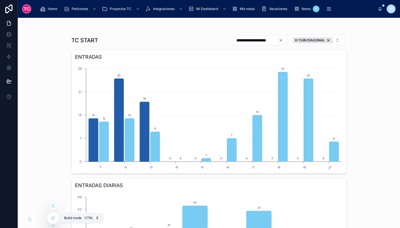
click at [52, 217] on icon at bounding box center [53, 218] width 4 height 4
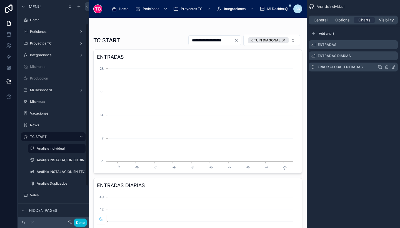
scroll to position [32, 0]
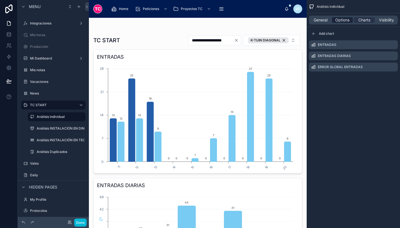
click at [343, 18] on span "Options" at bounding box center [343, 20] width 14 height 6
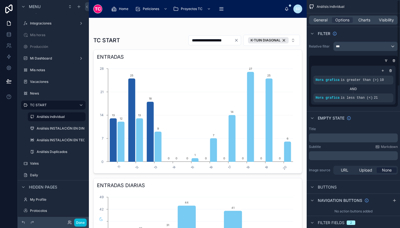
scroll to position [0, 0]
click at [373, 83] on div "Hora grafica is greater than (>) 10" at bounding box center [354, 80] width 80 height 9
click at [379, 76] on icon "scrollable content" at bounding box center [380, 77] width 2 height 2
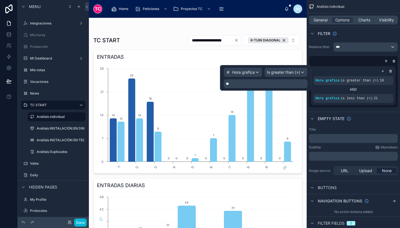
click at [264, 85] on p "**" at bounding box center [266, 84] width 81 height 6
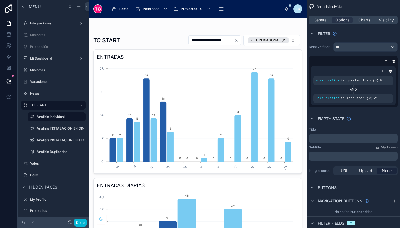
click at [84, 221] on button "Done" at bounding box center [80, 223] width 13 height 8
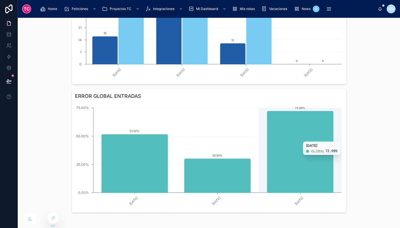
scroll to position [227, 0]
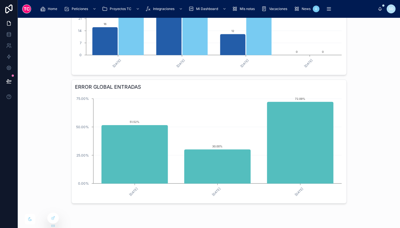
click at [363, 149] on div "**********" at bounding box center [209, 123] width 383 height 210
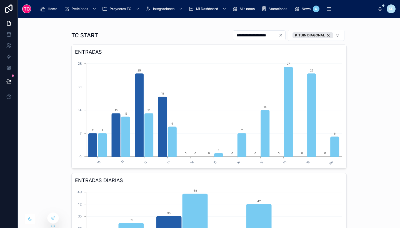
scroll to position [0, 0]
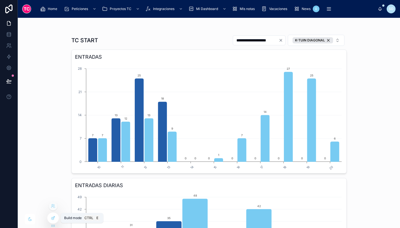
click at [53, 217] on icon at bounding box center [53, 218] width 4 height 4
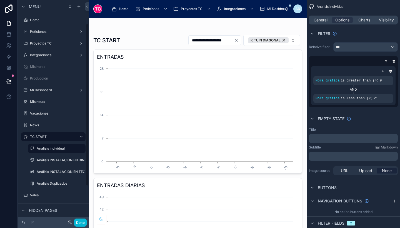
scroll to position [32, 0]
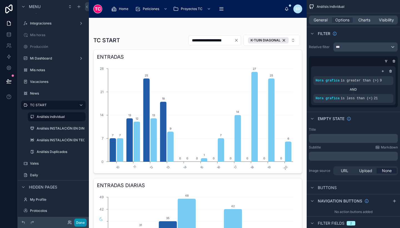
click at [81, 221] on button "Done" at bounding box center [80, 223] width 13 height 8
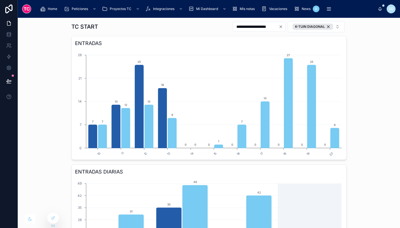
scroll to position [12, 0]
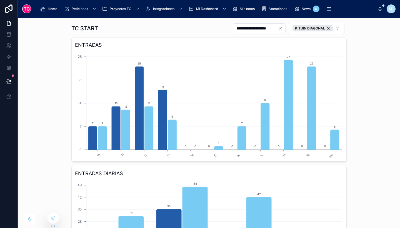
click at [367, 76] on div "**********" at bounding box center [209, 123] width 383 height 210
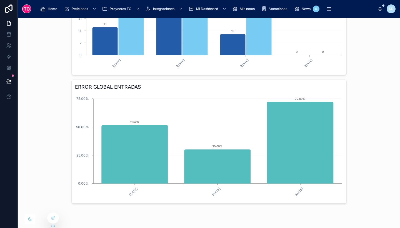
scroll to position [0, 0]
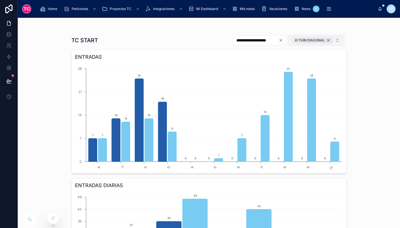
click at [326, 40] on div "K-TUIN DIAGONAL" at bounding box center [313, 40] width 41 height 6
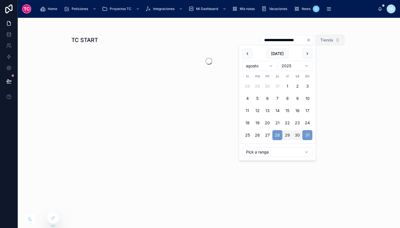
click at [296, 40] on input "**********" at bounding box center [284, 40] width 46 height 8
click at [248, 123] on button "18" at bounding box center [248, 123] width 10 height 10
type input "**********"
click at [330, 40] on span "Tienda" at bounding box center [327, 40] width 13 height 6
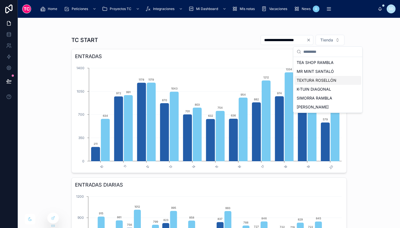
click at [324, 76] on div "TEXTURA ROSELLÓN" at bounding box center [328, 80] width 67 height 9
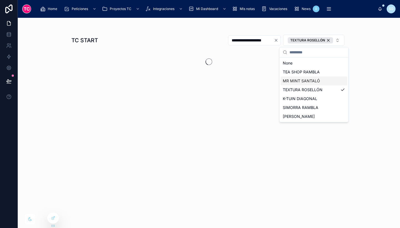
click at [319, 83] on div "MR MINT SANTALÓ" at bounding box center [314, 80] width 67 height 9
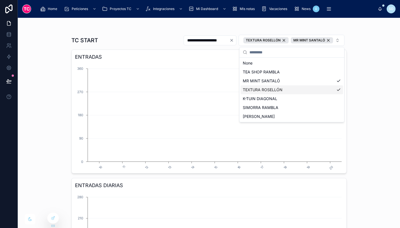
click at [324, 88] on div "TEXTURA ROSELLÓN" at bounding box center [292, 89] width 103 height 9
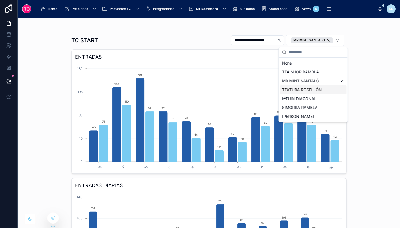
click at [391, 89] on div "**********" at bounding box center [209, 123] width 383 height 210
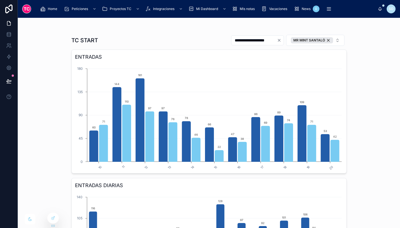
click at [369, 174] on div "**********" at bounding box center [209, 123] width 383 height 210
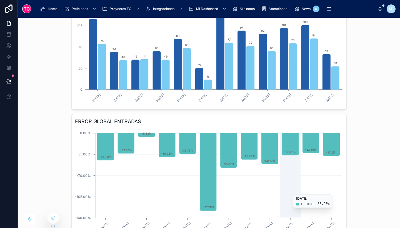
scroll to position [224, 0]
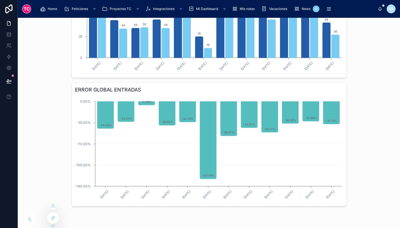
click at [51, 216] on div at bounding box center [53, 218] width 11 height 11
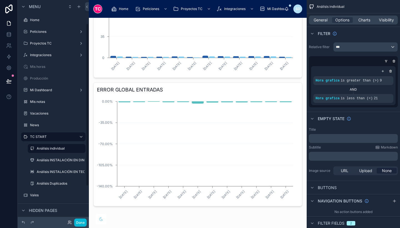
scroll to position [32, 0]
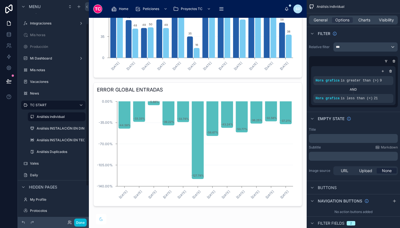
click at [266, 126] on div at bounding box center [198, 9] width 218 height 430
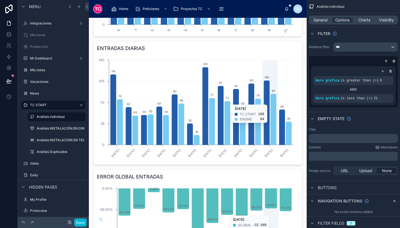
scroll to position [130, 0]
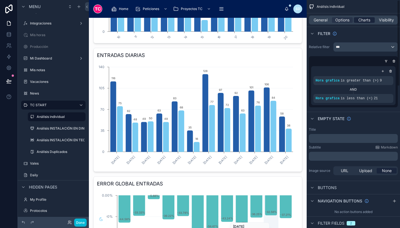
click at [366, 20] on span "Charts" at bounding box center [365, 20] width 12 height 6
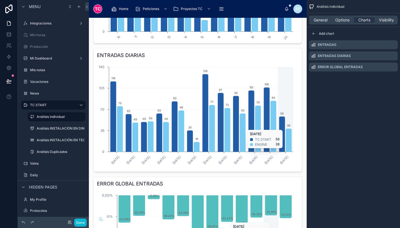
scroll to position [0, 0]
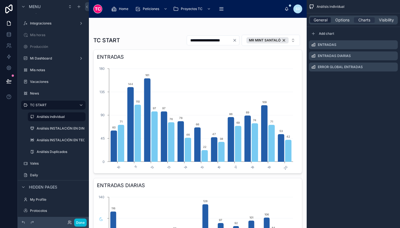
click at [322, 18] on span "General" at bounding box center [321, 20] width 14 height 6
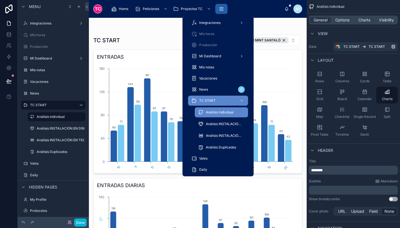
click at [221, 9] on icon "scrollable content" at bounding box center [222, 9] width 4 height 0
click at [219, 126] on span "Análisis INSTALACIÓN EN DINTEL" at bounding box center [224, 124] width 37 height 4
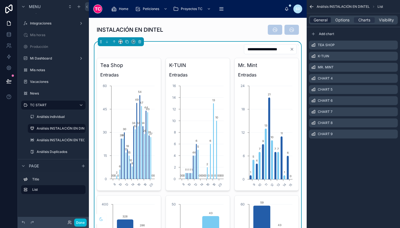
click at [321, 18] on span "General" at bounding box center [321, 20] width 14 height 6
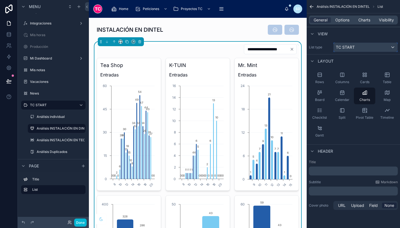
click at [353, 46] on span "TC START" at bounding box center [345, 47] width 19 height 6
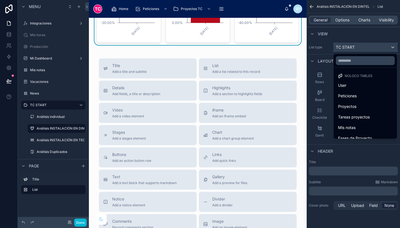
scroll to position [386, 0]
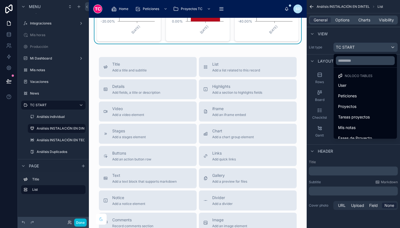
click at [362, 22] on div "scrollable content" at bounding box center [200, 114] width 400 height 228
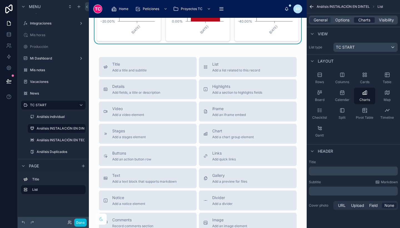
click at [365, 18] on span "Charts" at bounding box center [365, 20] width 12 height 6
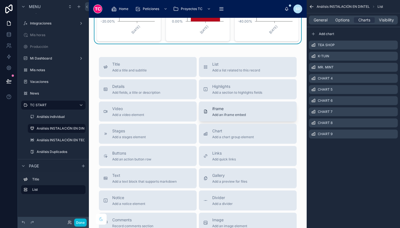
scroll to position [399, 0]
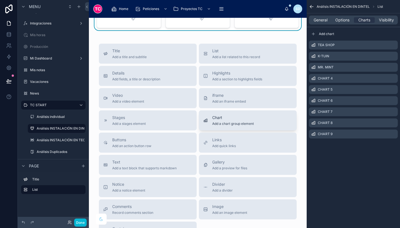
click at [237, 119] on span "Chart" at bounding box center [233, 118] width 42 height 6
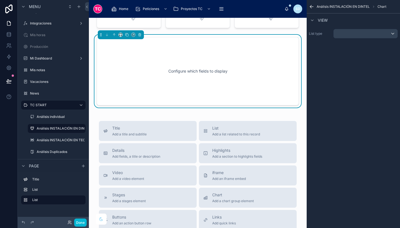
scroll to position [348, 0]
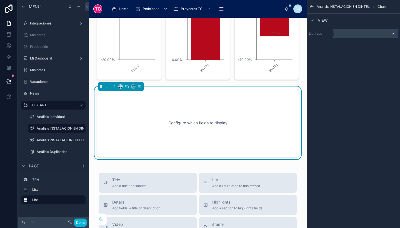
click at [345, 35] on div "scrollable content" at bounding box center [366, 33] width 64 height 9
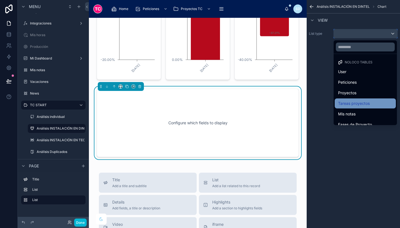
scroll to position [151, 0]
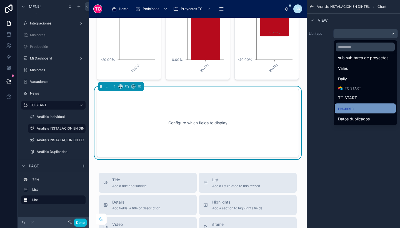
click at [363, 108] on div "resumen" at bounding box center [365, 108] width 54 height 7
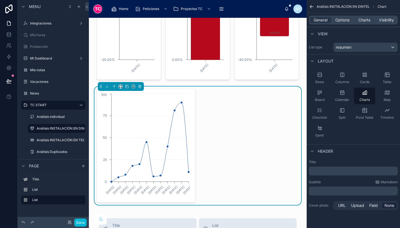
click at [363, 23] on div "General Options Charts Visibility" at bounding box center [353, 20] width 89 height 9
click at [363, 20] on span "Charts" at bounding box center [365, 20] width 12 height 6
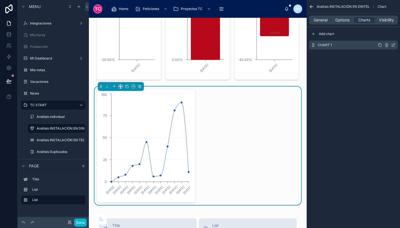
click at [393, 44] on icon "scrollable content" at bounding box center [393, 45] width 4 height 4
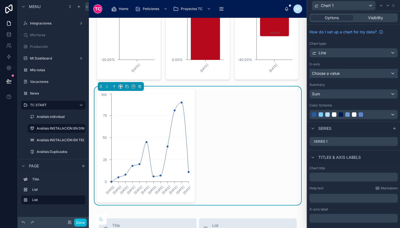
click at [347, 73] on div "Choose a value" at bounding box center [354, 73] width 88 height 9
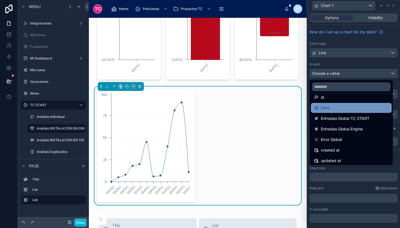
scroll to position [15, 0]
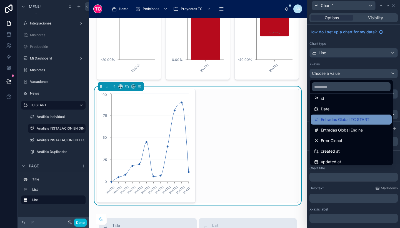
click at [340, 120] on span "Entradas Global TC START" at bounding box center [345, 119] width 49 height 7
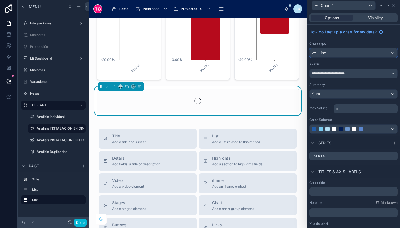
click at [339, 54] on div "Line" at bounding box center [354, 52] width 88 height 9
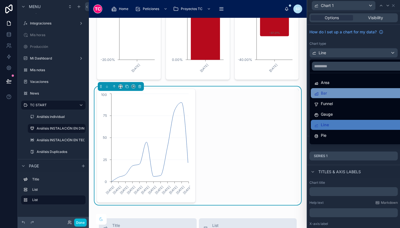
click at [338, 92] on div "Bar" at bounding box center [358, 93] width 88 height 7
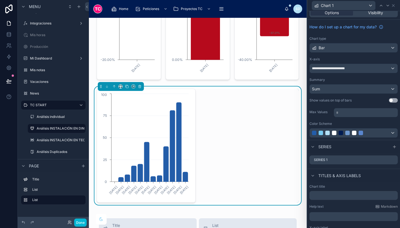
scroll to position [7, 0]
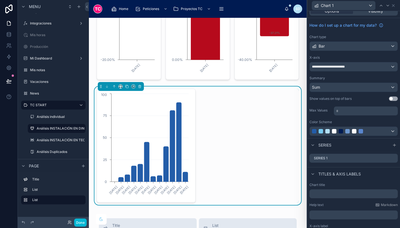
click at [389, 98] on button "Use setting" at bounding box center [393, 98] width 9 height 4
click at [139, 87] on icon at bounding box center [140, 87] width 2 height 2
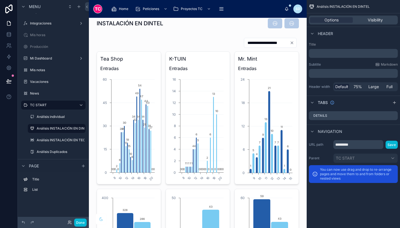
scroll to position [0, 0]
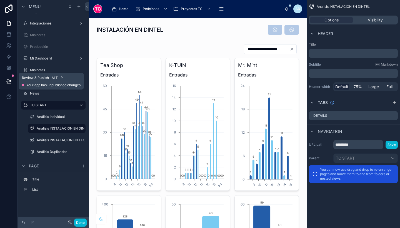
click at [9, 83] on icon at bounding box center [9, 81] width 6 height 6
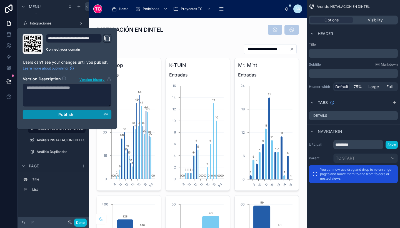
click at [49, 114] on div "Publish" at bounding box center [67, 114] width 82 height 5
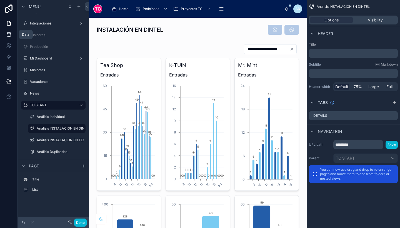
click at [8, 32] on icon at bounding box center [9, 35] width 6 height 6
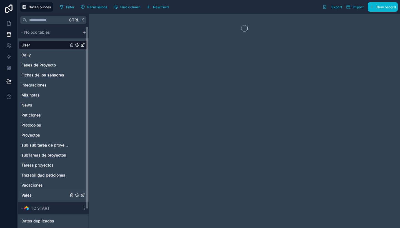
scroll to position [20, 0]
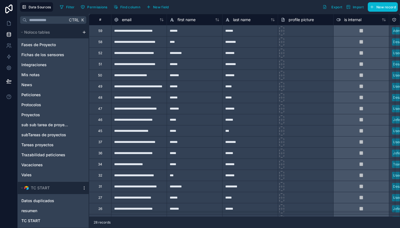
click at [84, 187] on icon "scrollable content" at bounding box center [84, 187] width 0 height 0
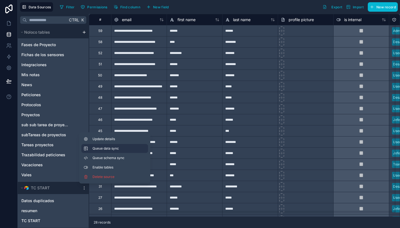
click at [117, 149] on span "Queue data sync" at bounding box center [113, 148] width 40 height 4
click at [119, 155] on button "Queue schema sync" at bounding box center [114, 157] width 67 height 9
